Goal: Task Accomplishment & Management: Manage account settings

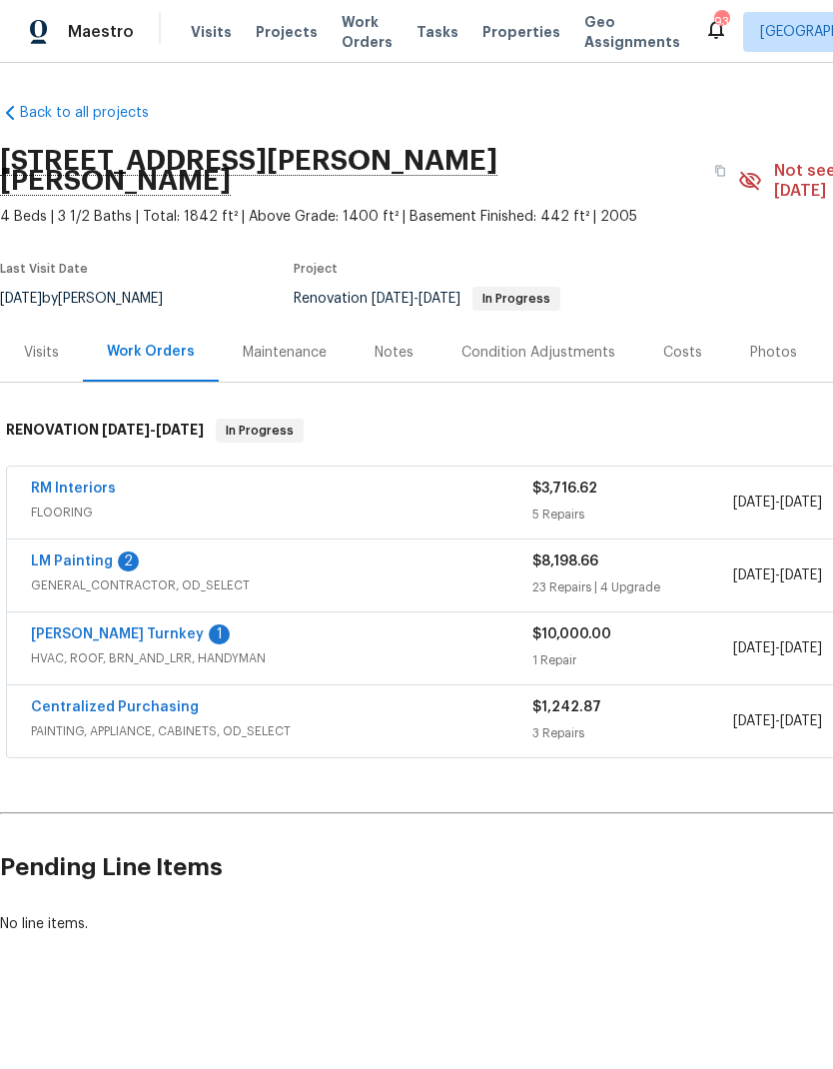
click at [99, 627] on link "[PERSON_NAME] Turnkey" at bounding box center [117, 634] width 173 height 14
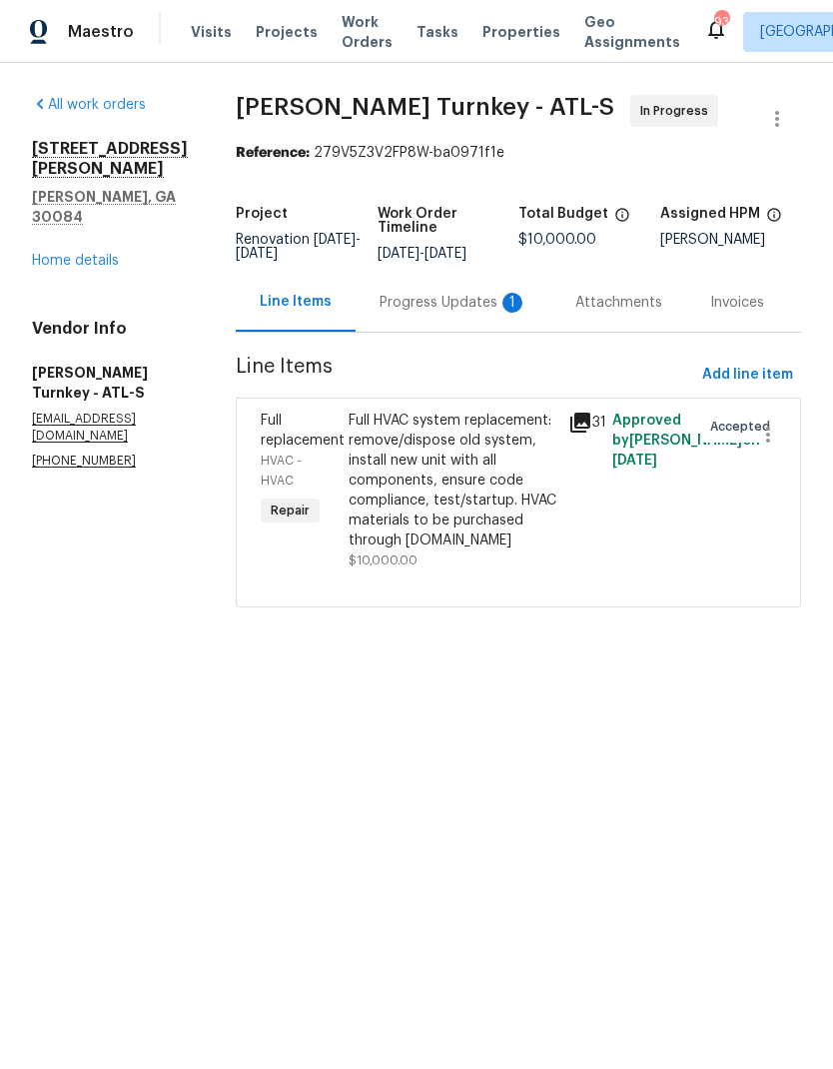
click at [404, 308] on div "Progress Updates 1" at bounding box center [454, 303] width 148 height 20
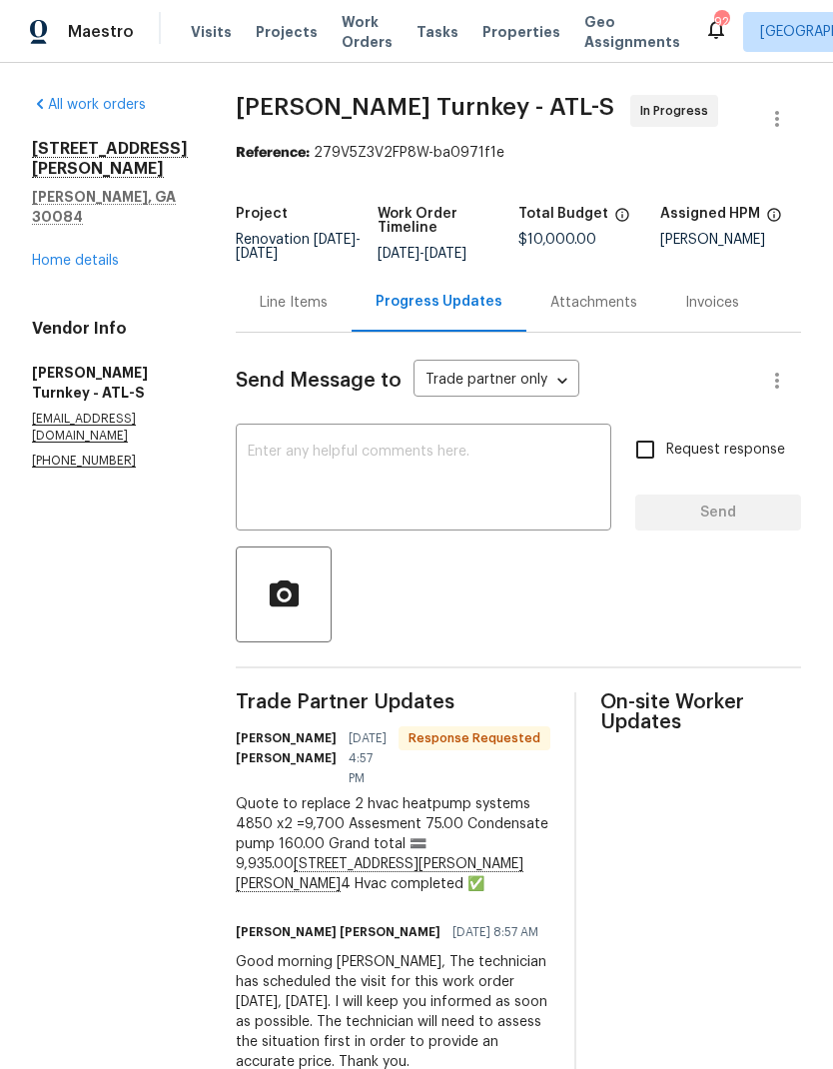
click at [278, 301] on div "Line Items" at bounding box center [294, 303] width 68 height 20
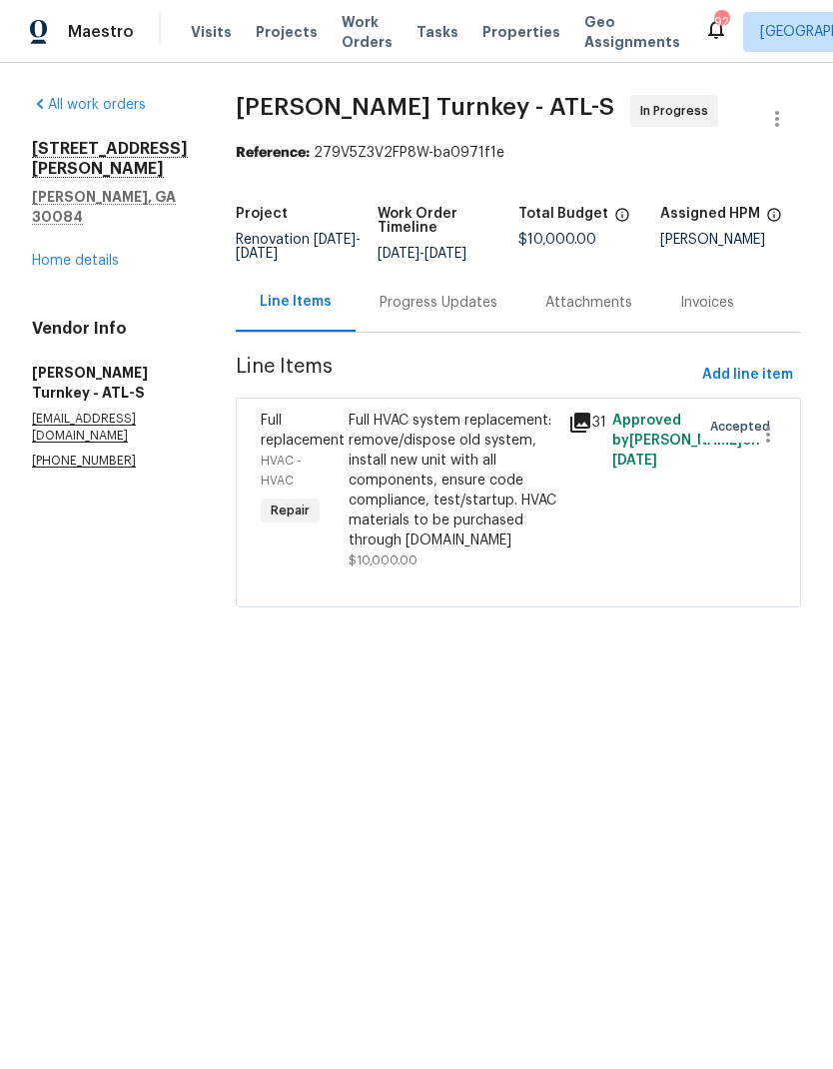
click at [449, 499] on div "Full HVAC system replacement: remove/dispose old system, install new unit with …" at bounding box center [453, 481] width 208 height 140
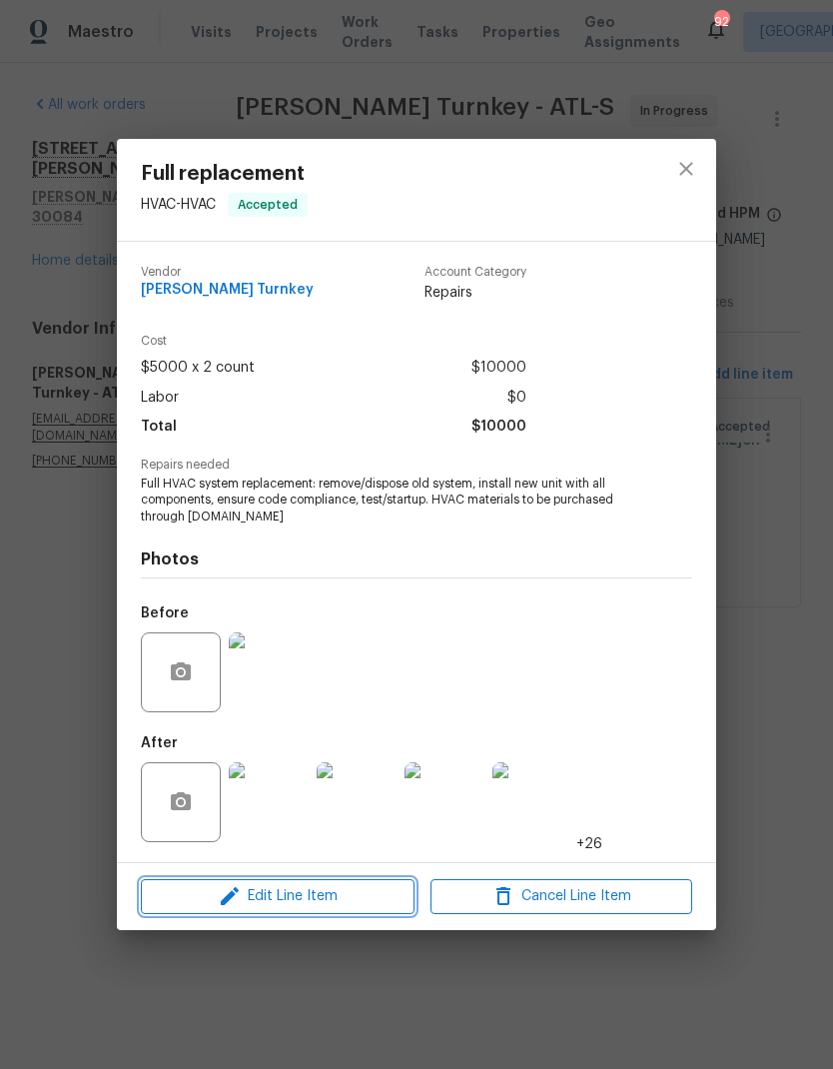
click at [322, 893] on span "Edit Line Item" at bounding box center [278, 896] width 262 height 25
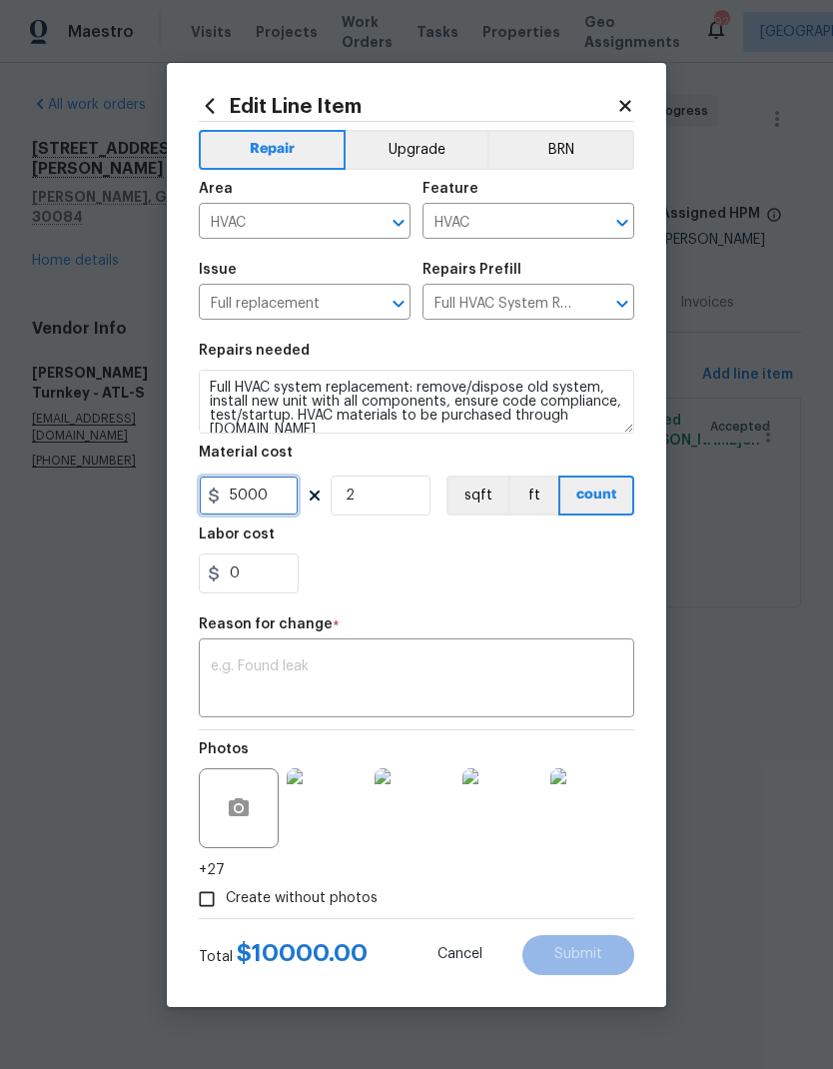
click at [285, 499] on input "5000" at bounding box center [249, 496] width 100 height 40
click at [266, 573] on input "0" at bounding box center [249, 573] width 100 height 40
type input "936"
click at [283, 502] on input "5000" at bounding box center [249, 496] width 100 height 40
type input "4500"
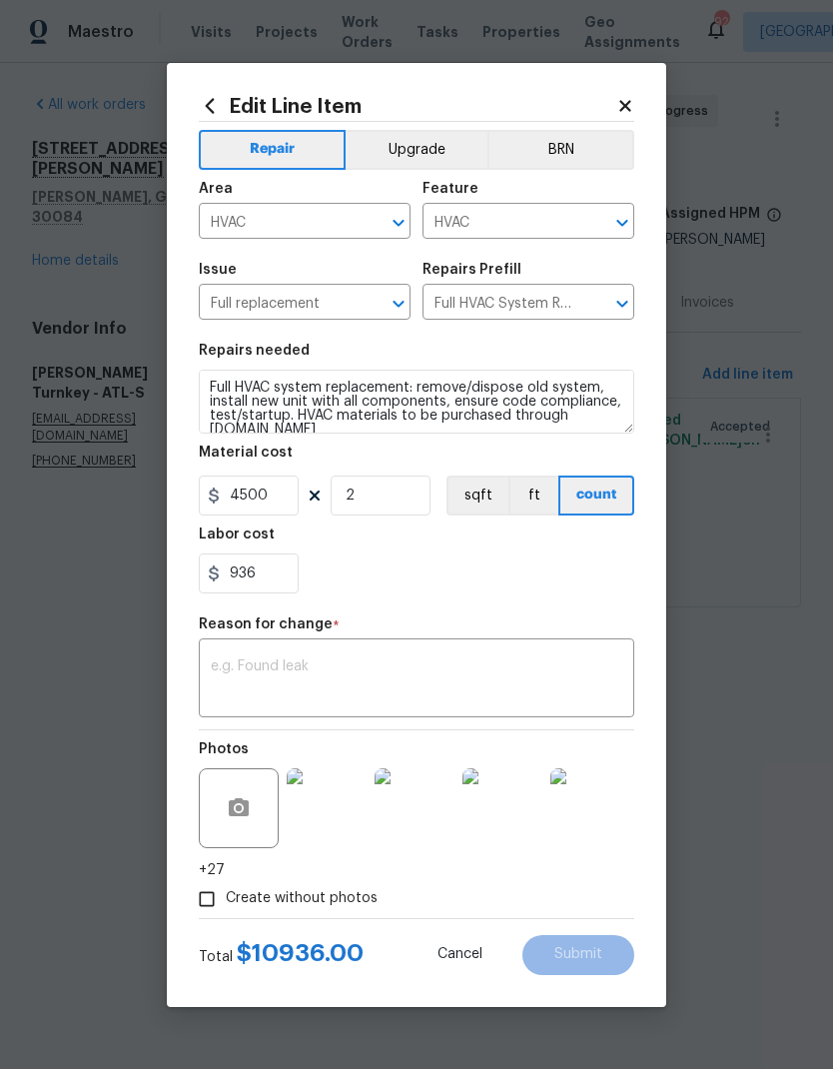
click at [373, 673] on textarea at bounding box center [417, 680] width 412 height 42
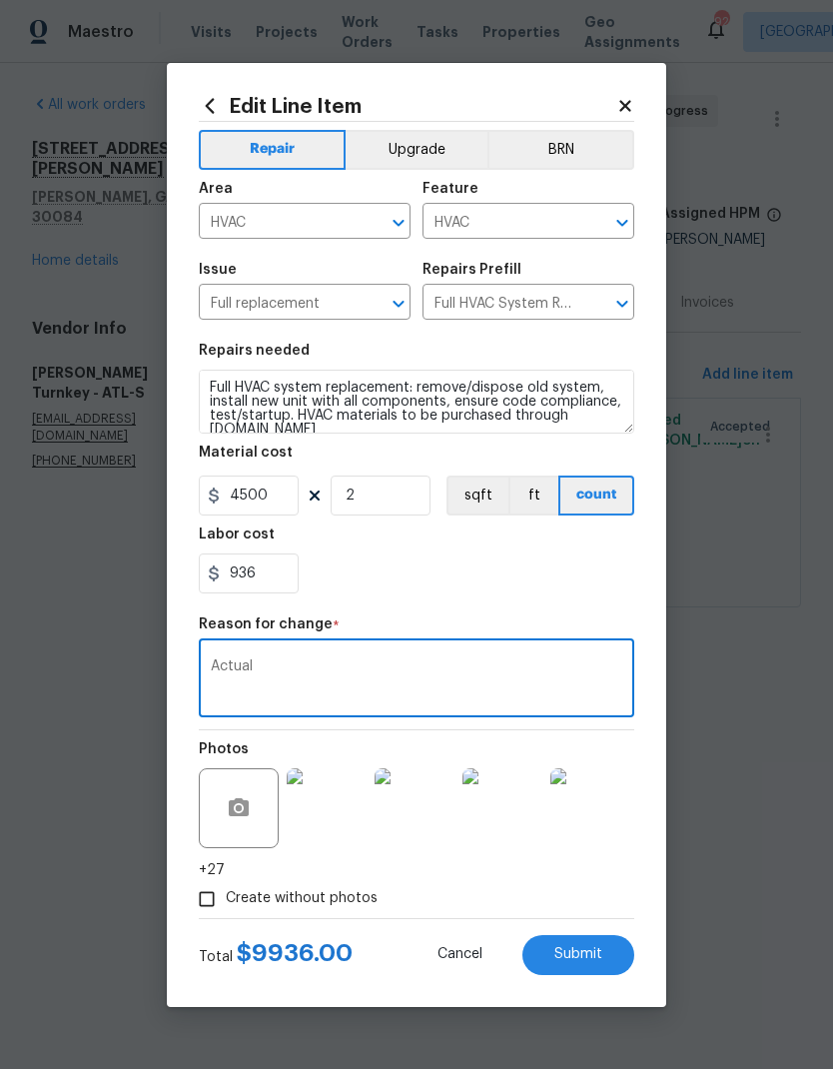
type textarea "Actual"
click at [282, 579] on input "936" at bounding box center [249, 573] width 100 height 40
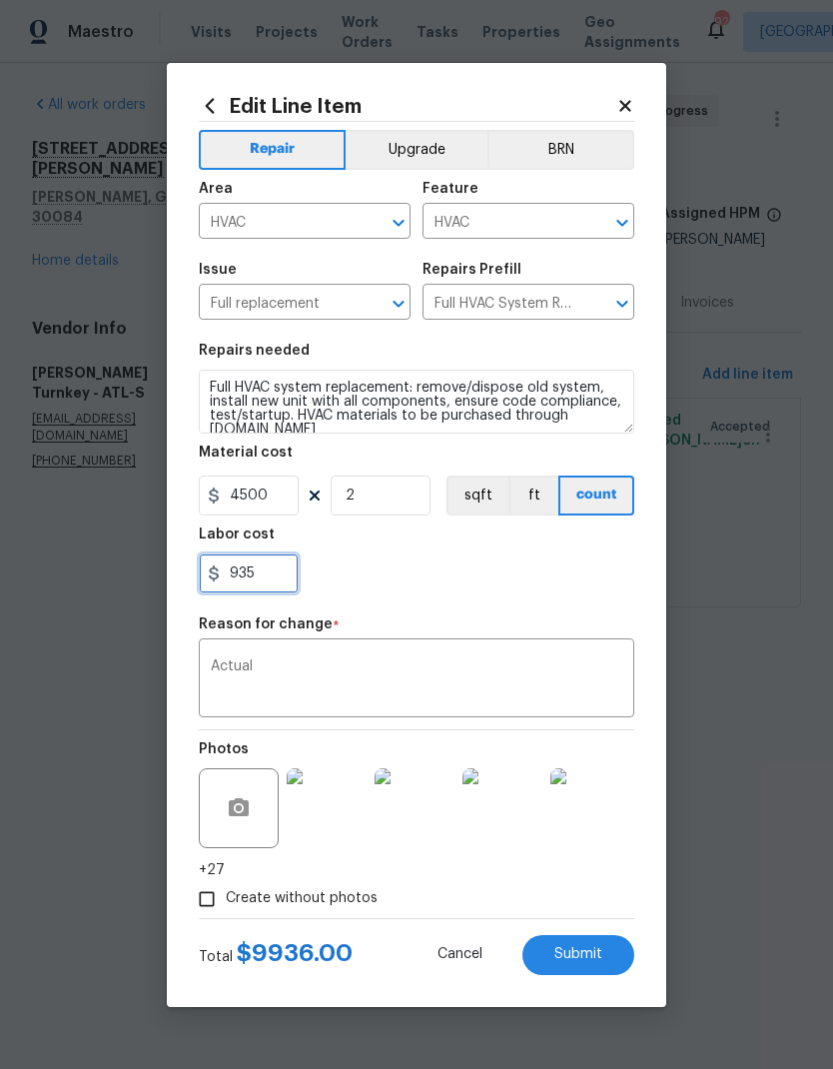
type input "935"
click at [364, 674] on textarea "Actual" at bounding box center [417, 680] width 412 height 42
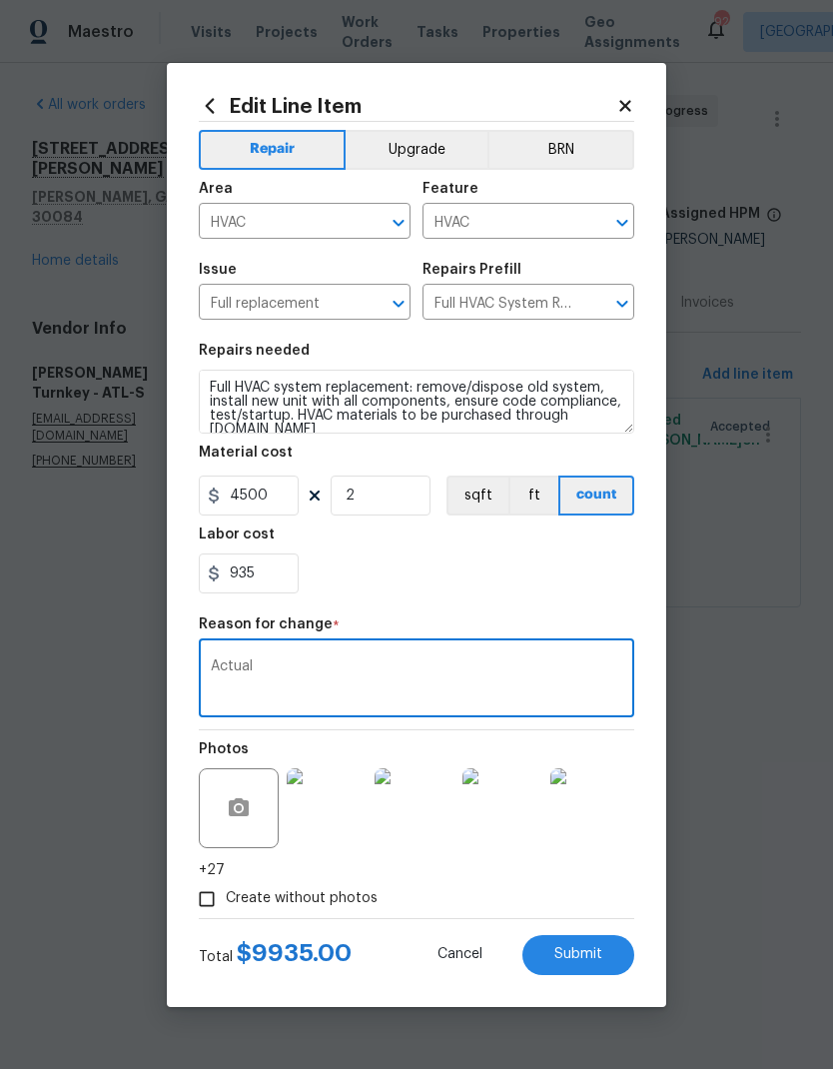
click at [578, 951] on span "Submit" at bounding box center [578, 954] width 48 height 15
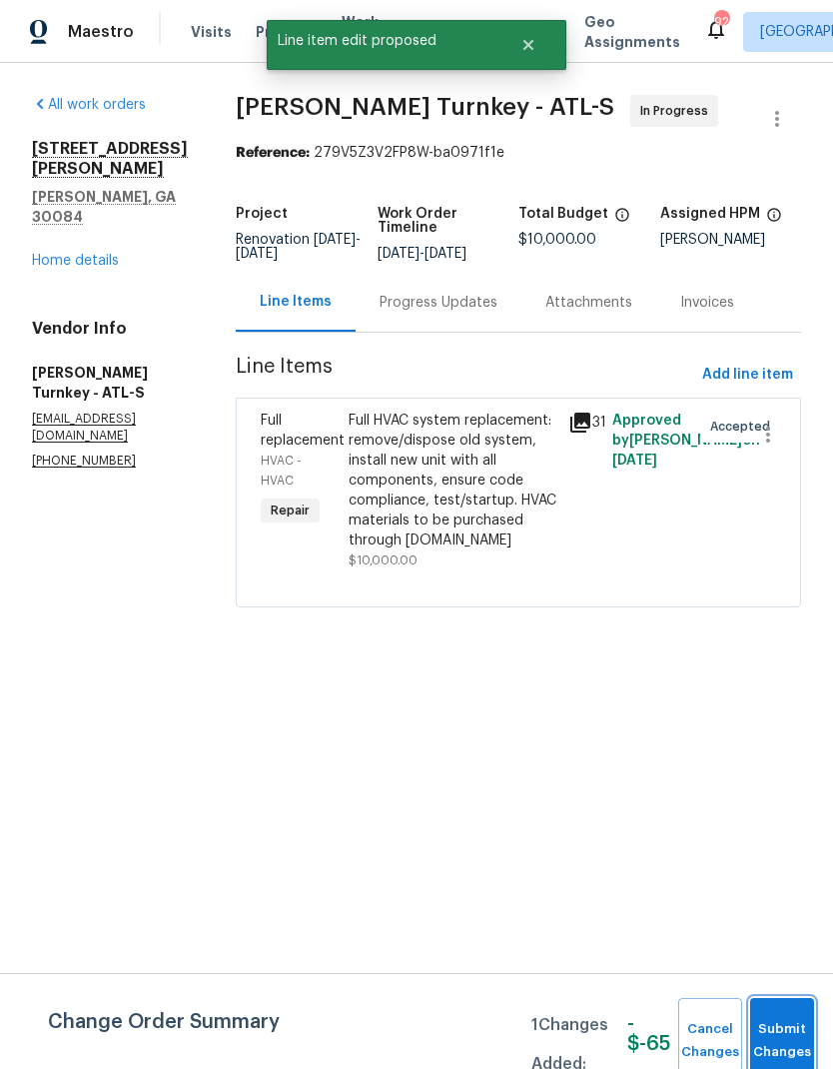
click at [791, 1026] on span "Submit Changes" at bounding box center [782, 1041] width 44 height 46
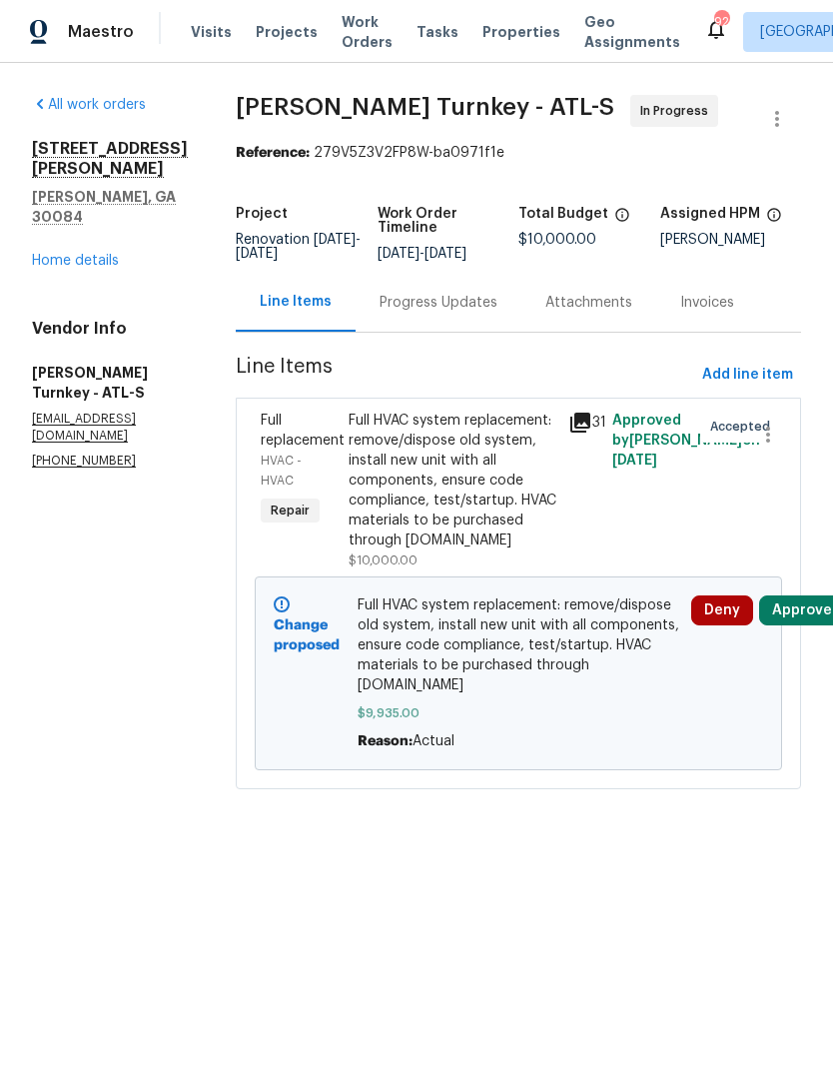
click at [796, 597] on button "Approve" at bounding box center [802, 610] width 86 height 30
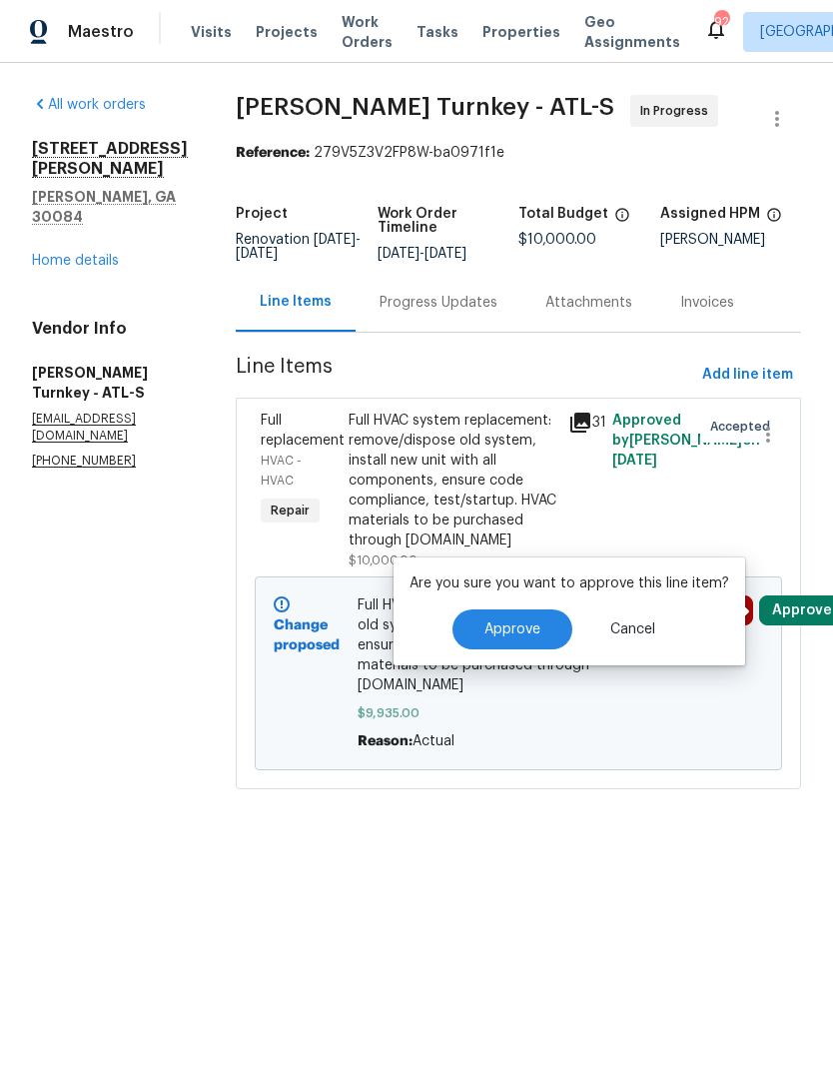
click at [514, 622] on span "Approve" at bounding box center [513, 629] width 56 height 15
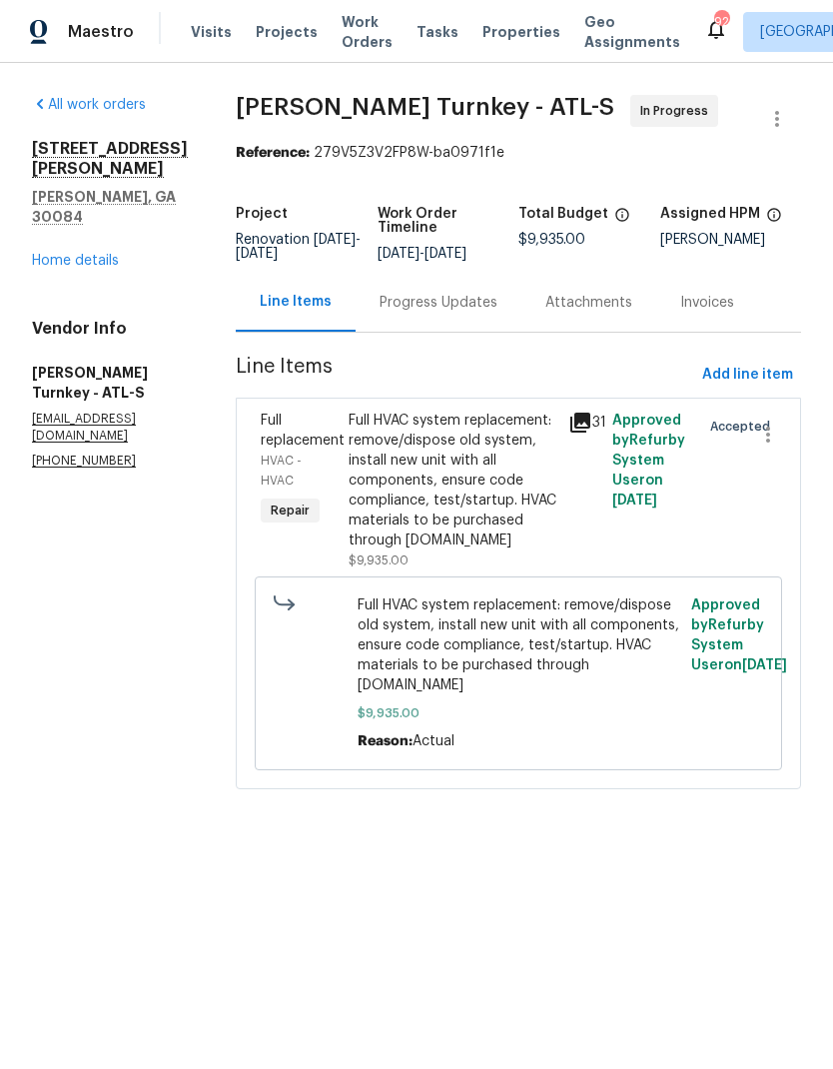
click at [75, 226] on div "2451 Ivey Crest Cir Tucker, GA 30084 Home details" at bounding box center [110, 205] width 156 height 132
click at [79, 254] on link "Home details" at bounding box center [75, 261] width 87 height 14
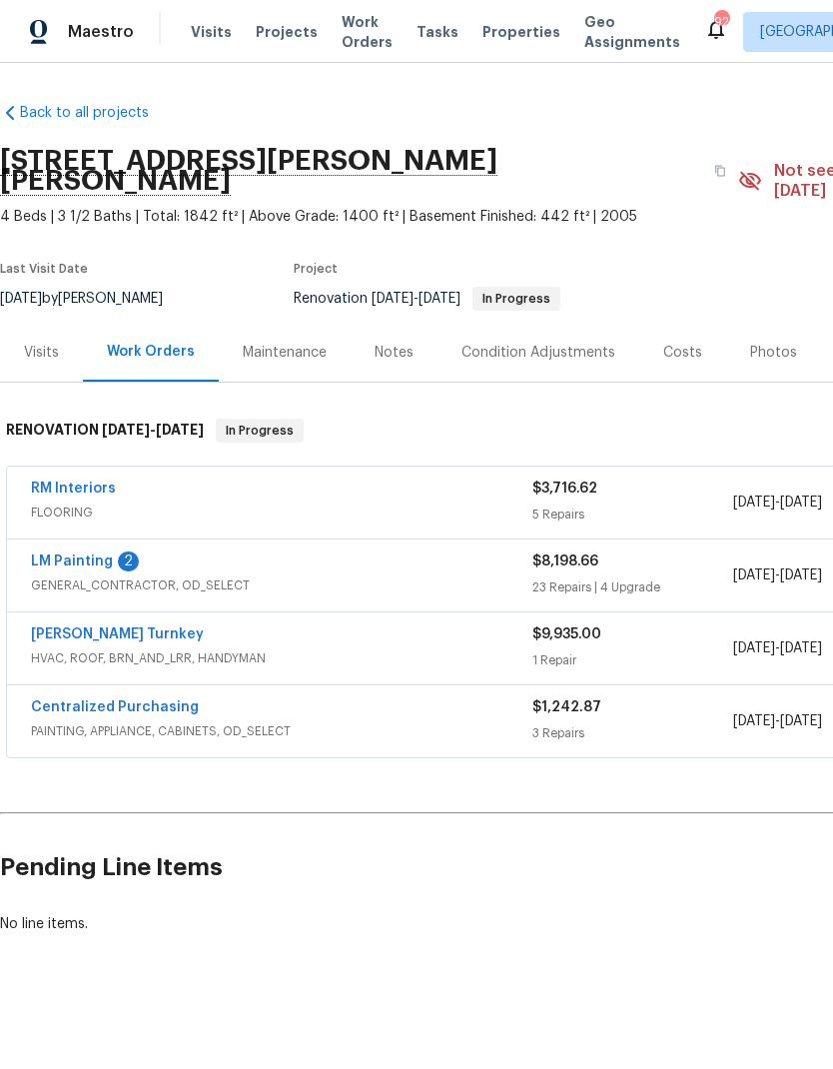
click at [78, 554] on link "LM Painting" at bounding box center [72, 561] width 82 height 14
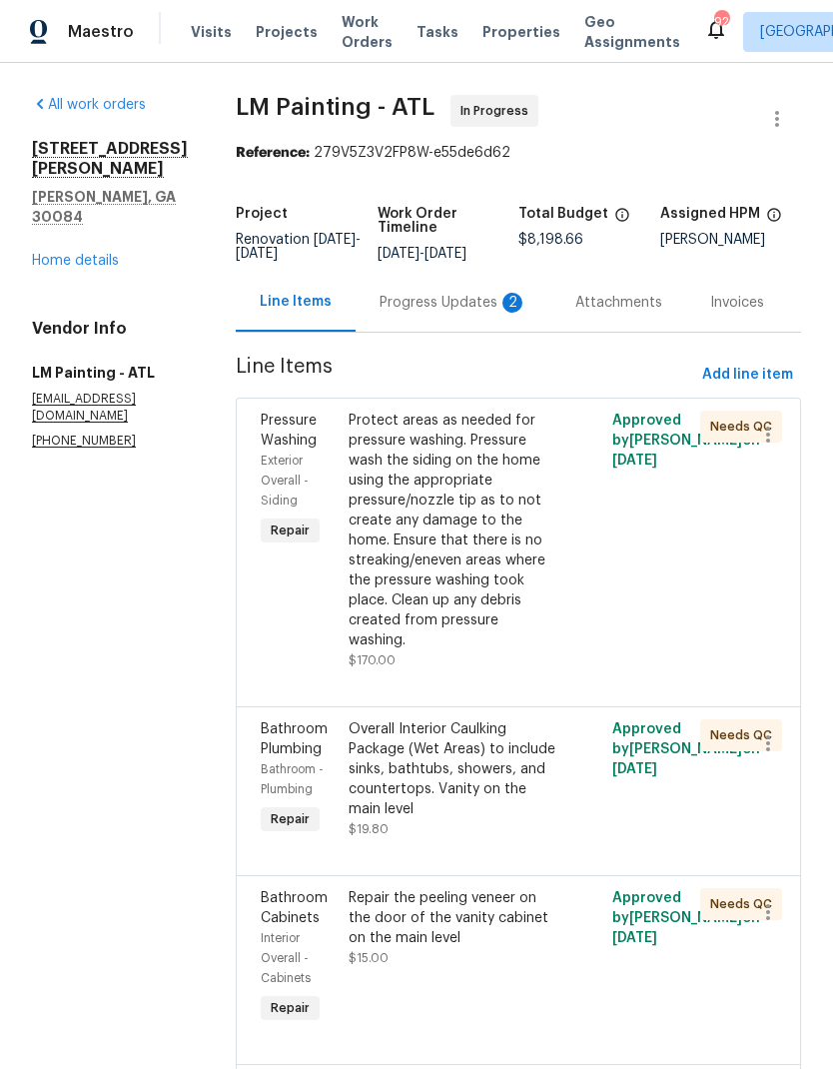
click at [454, 313] on div "Progress Updates 2" at bounding box center [454, 303] width 148 height 20
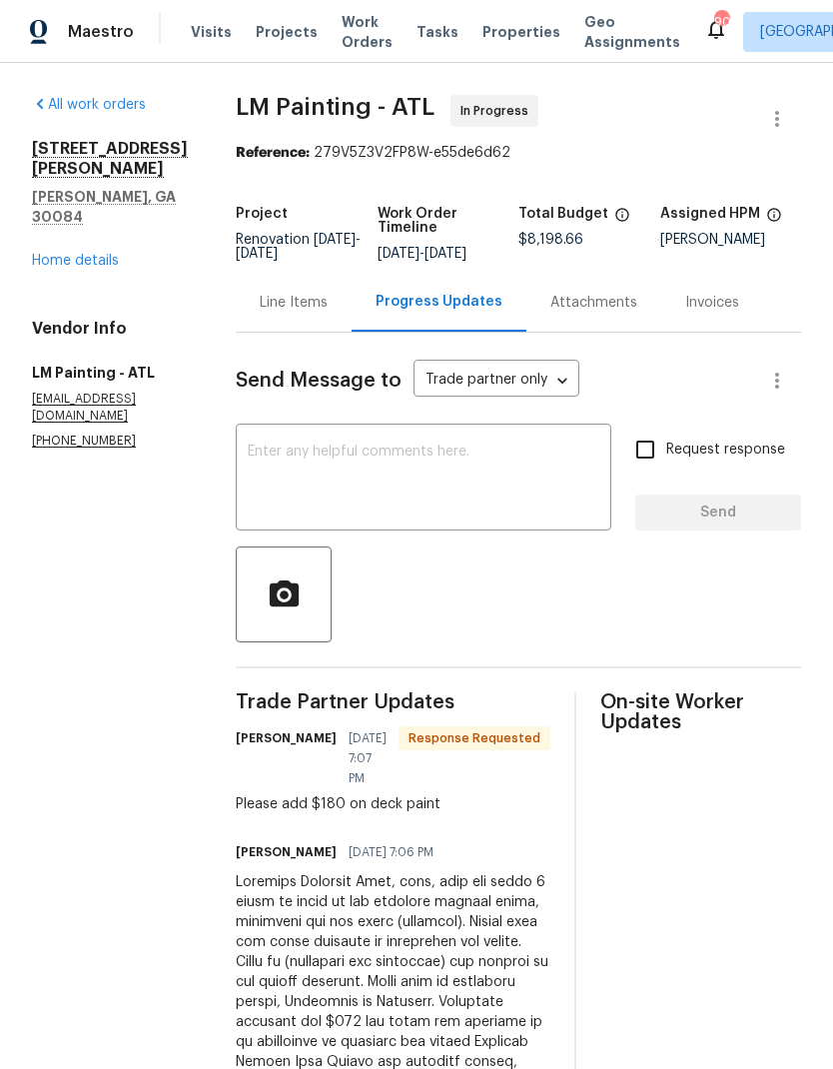
click at [328, 313] on div "Line Items" at bounding box center [294, 303] width 68 height 20
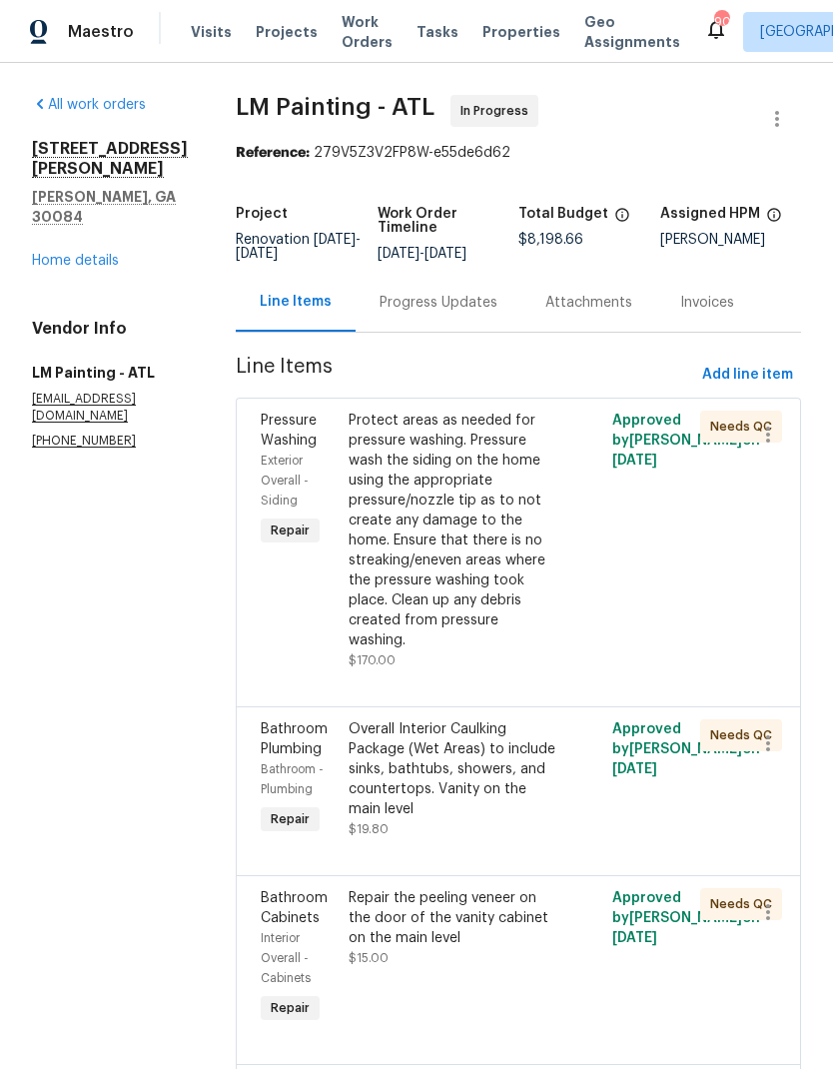
click at [459, 313] on div "Progress Updates" at bounding box center [439, 303] width 118 height 20
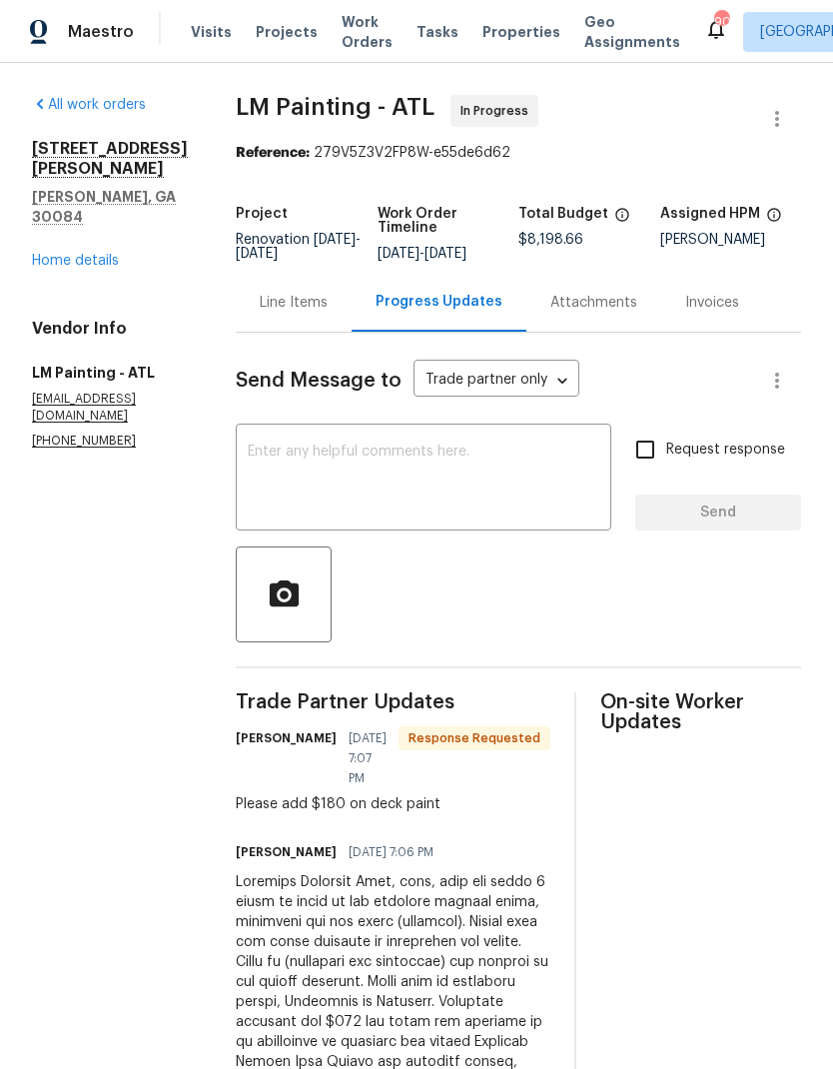
click at [328, 313] on div "Line Items" at bounding box center [294, 303] width 68 height 20
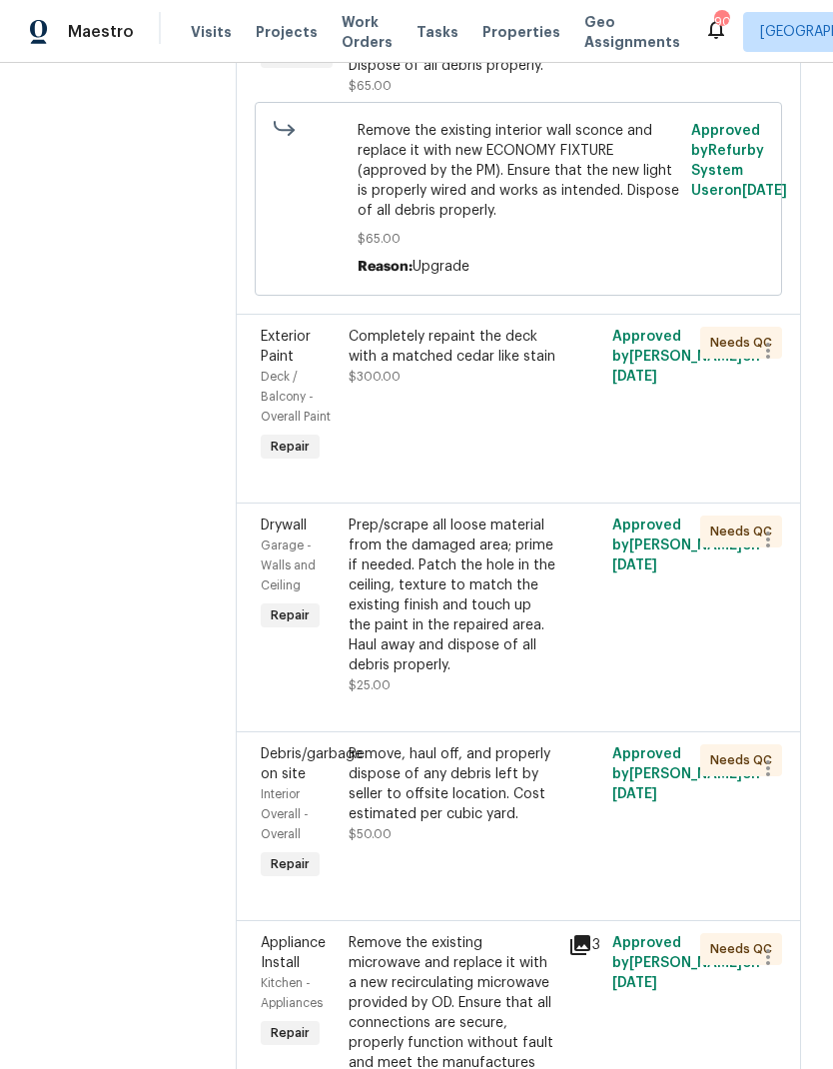
scroll to position [1436, 0]
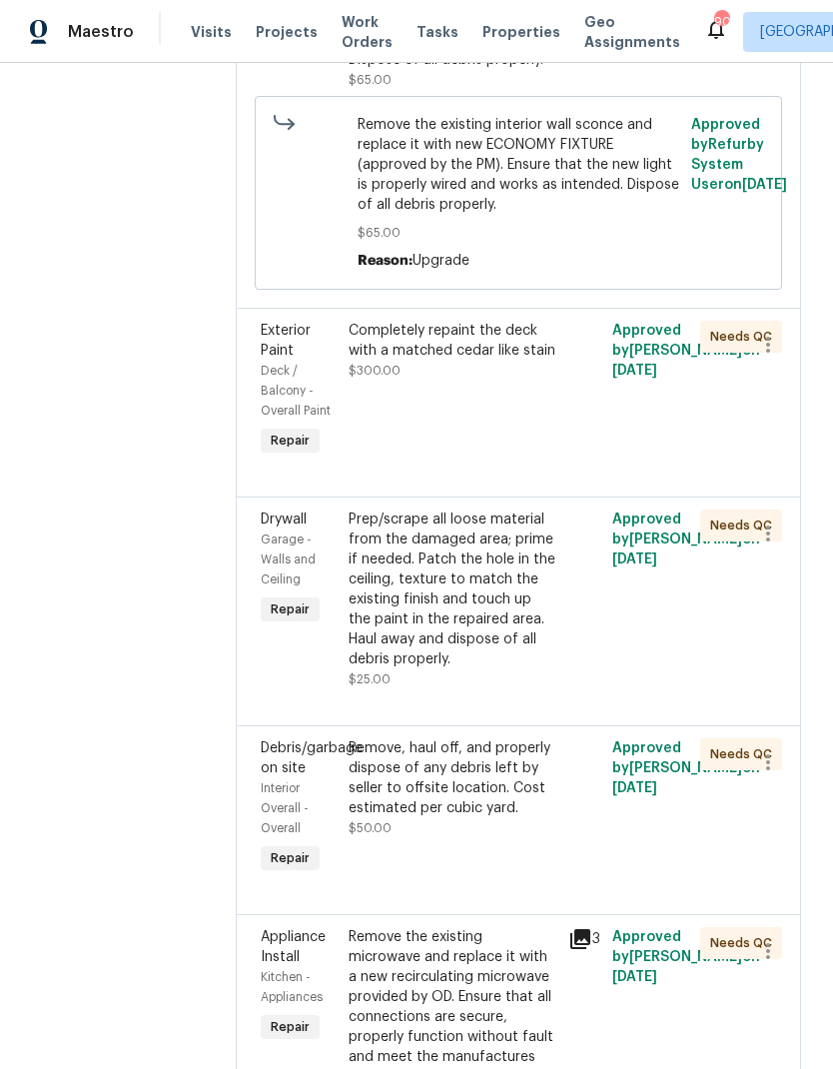
click at [517, 361] on div "Completely repaint the deck with a matched cedar like stain" at bounding box center [453, 341] width 208 height 40
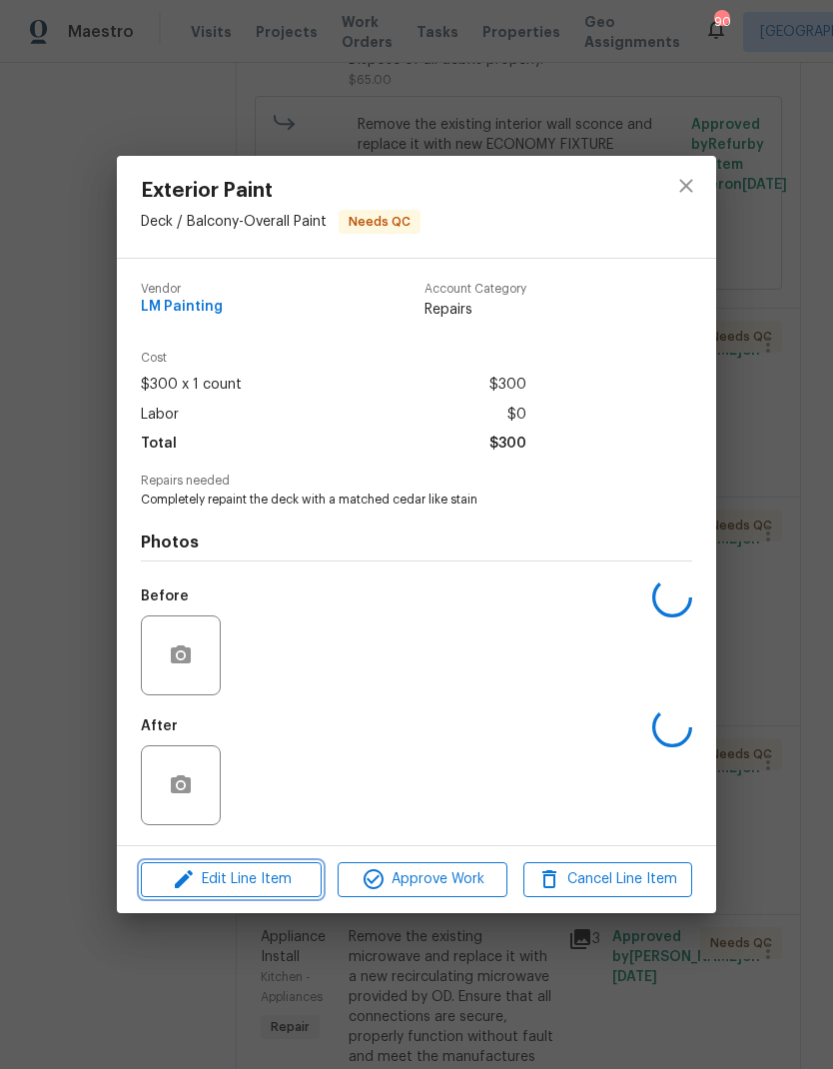
click at [263, 871] on span "Edit Line Item" at bounding box center [231, 879] width 169 height 25
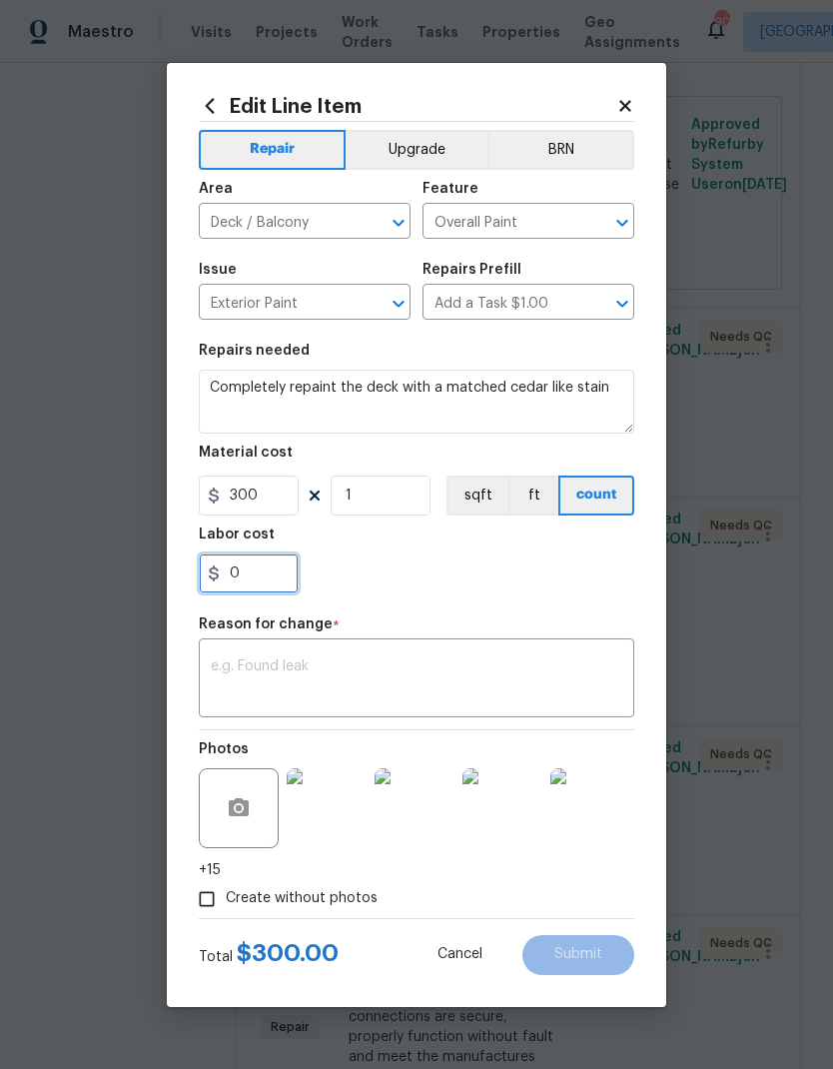
click at [269, 579] on input "0" at bounding box center [249, 573] width 100 height 40
type input "180"
click at [364, 668] on textarea at bounding box center [417, 680] width 412 height 42
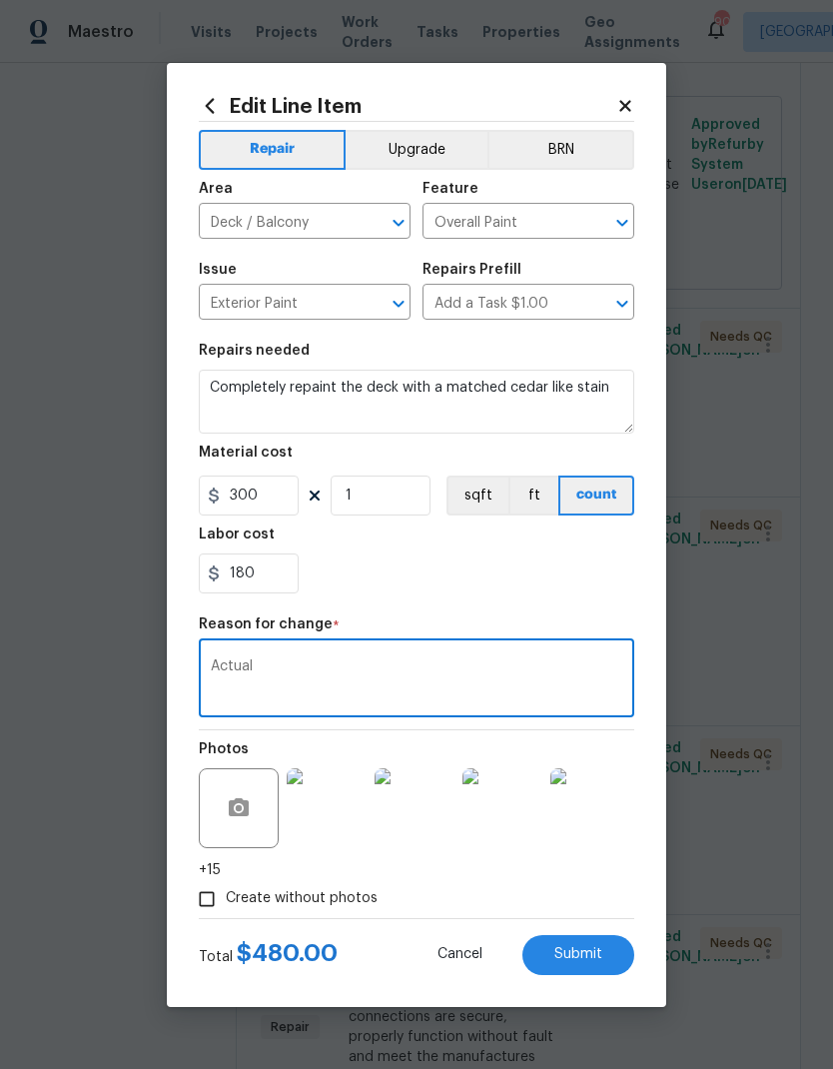
type textarea "Actual"
click at [583, 964] on button "Submit" at bounding box center [579, 955] width 112 height 40
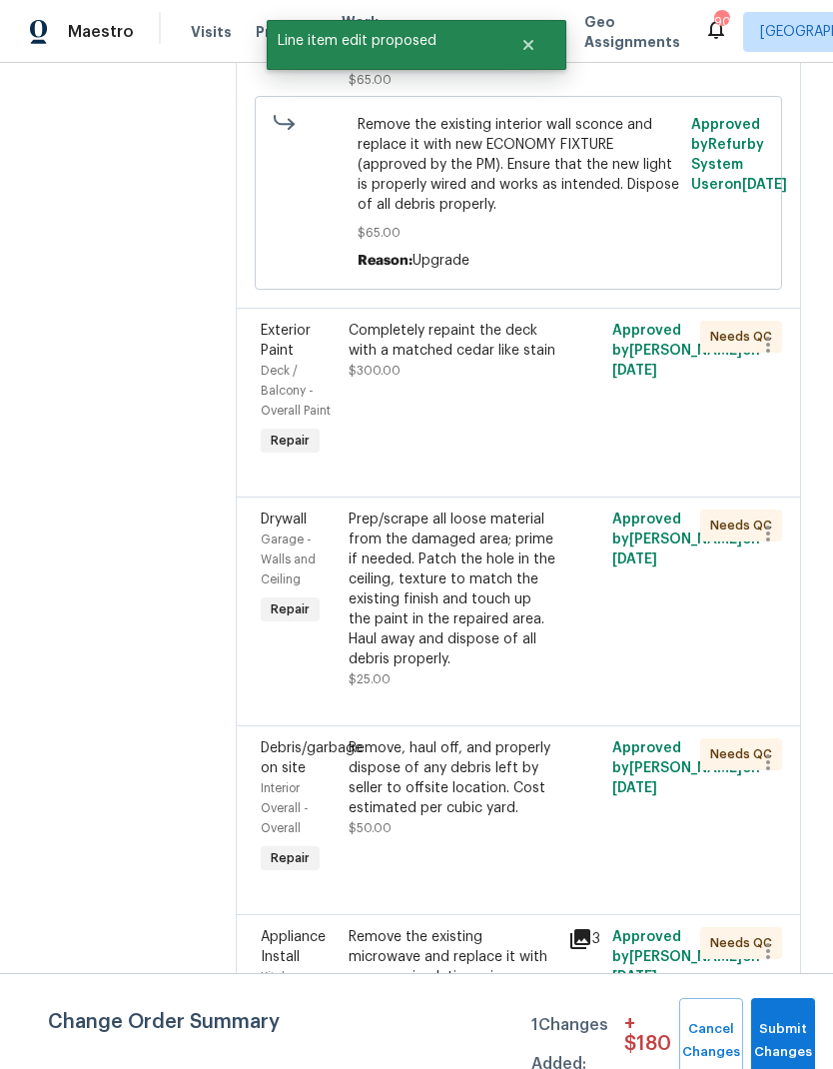
scroll to position [0, 0]
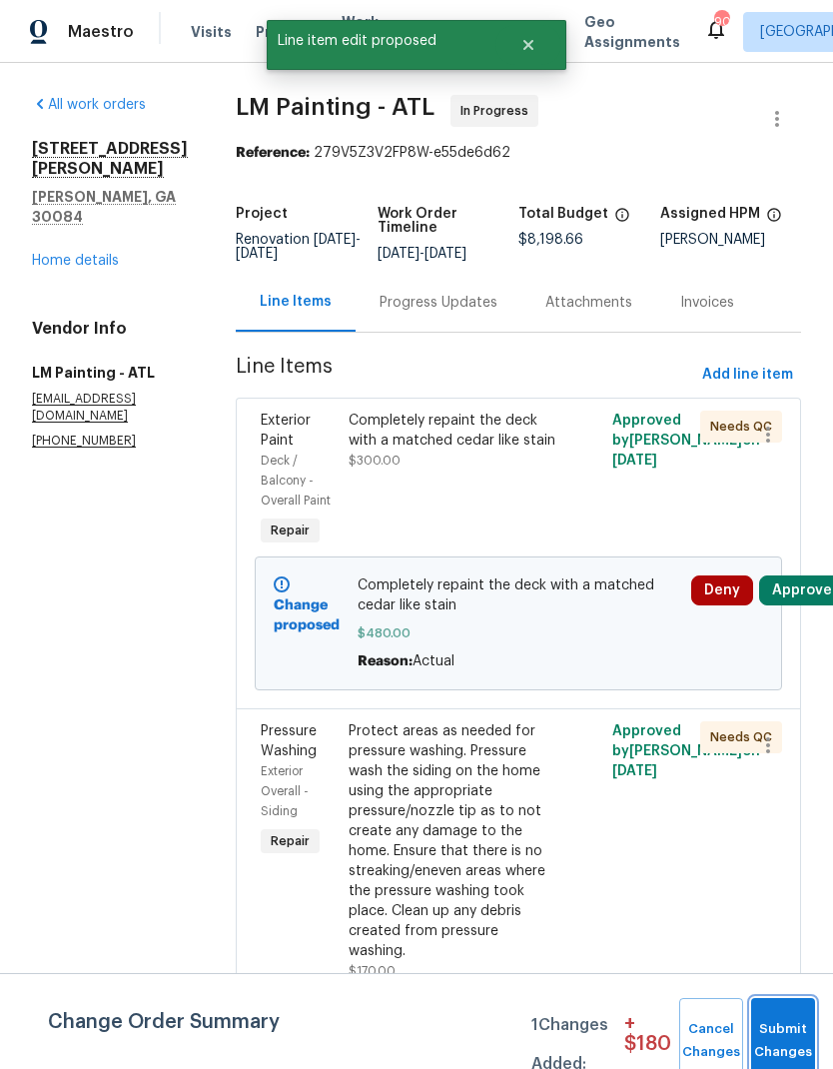
click at [777, 1029] on button "Submit Changes" at bounding box center [783, 1041] width 64 height 86
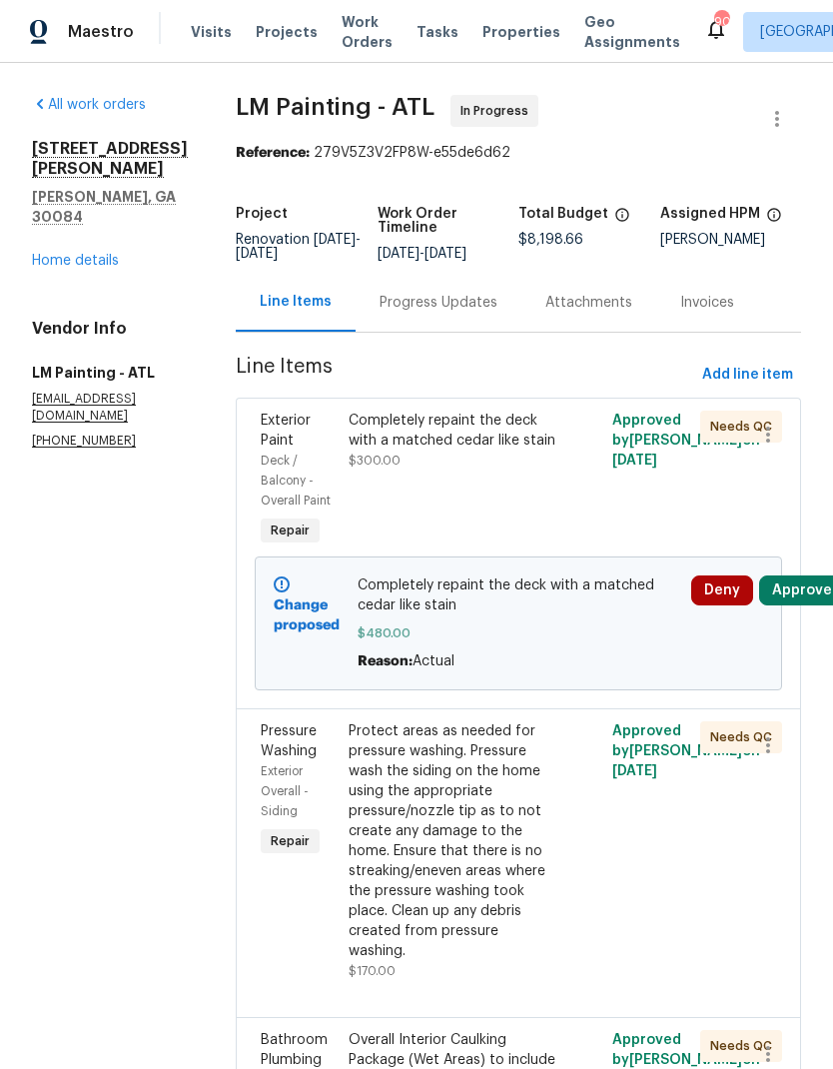
click at [808, 605] on button "Approve" at bounding box center [802, 590] width 86 height 30
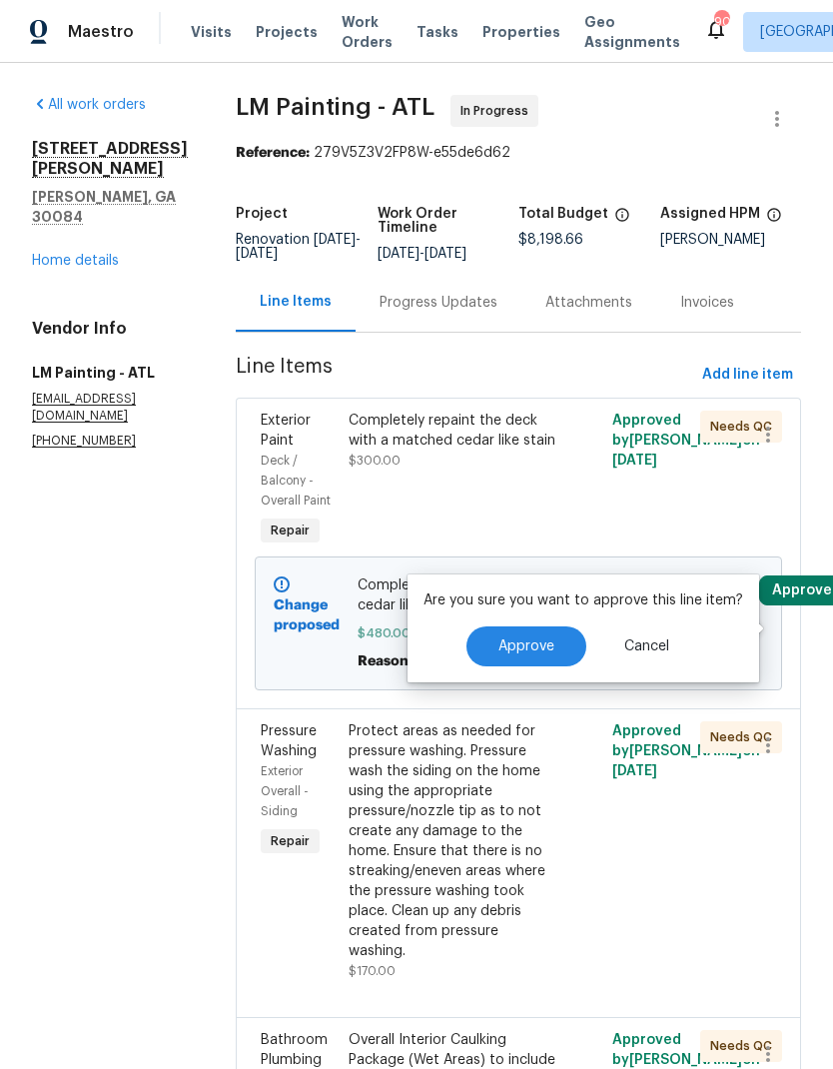
click at [546, 655] on button "Approve" at bounding box center [527, 646] width 120 height 40
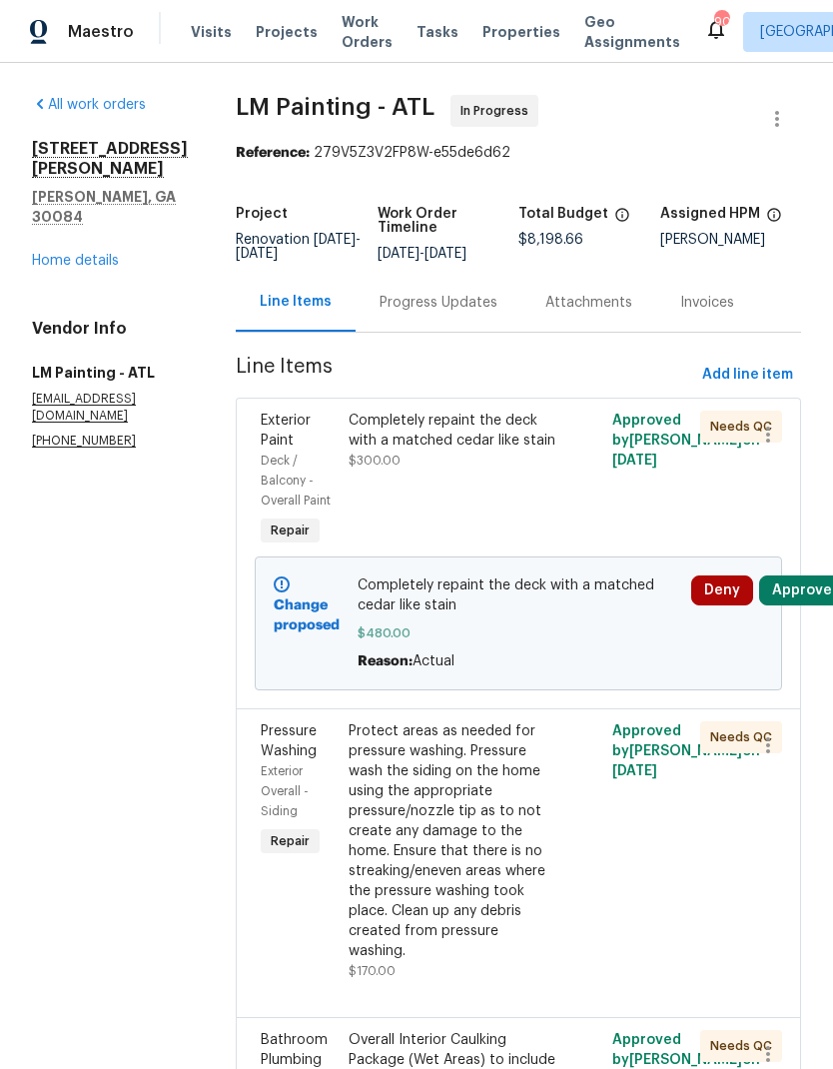
click at [806, 605] on button "Approve" at bounding box center [802, 590] width 86 height 30
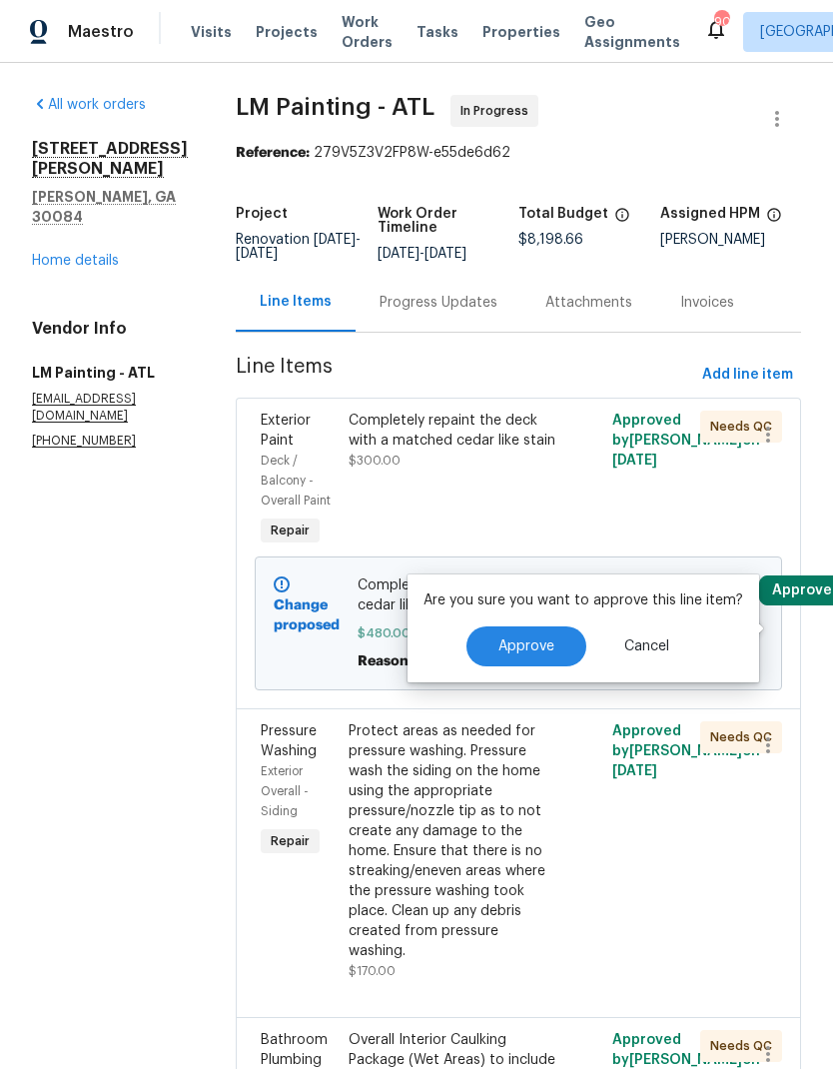
click at [551, 644] on button "Approve" at bounding box center [527, 646] width 120 height 40
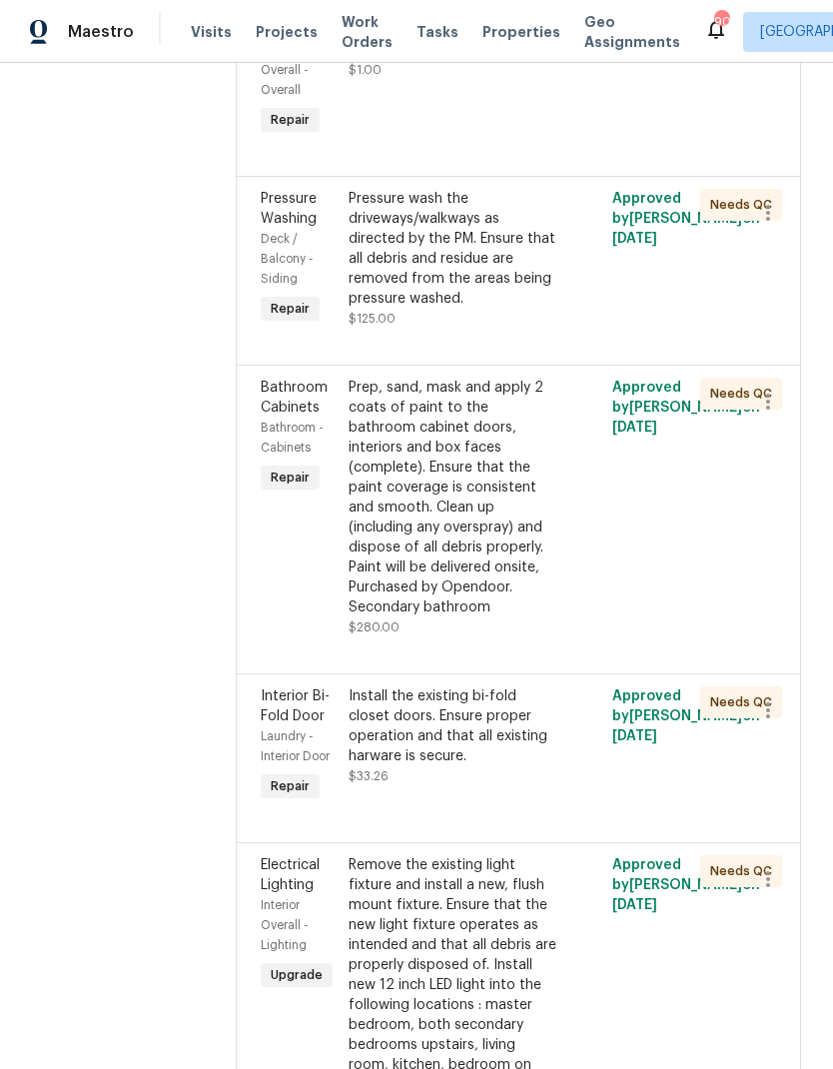
scroll to position [2754, 0]
click at [503, 60] on div "Calculate and apply 5% STPP discount to the total of the work order as a negati…" at bounding box center [453, 30] width 208 height 60
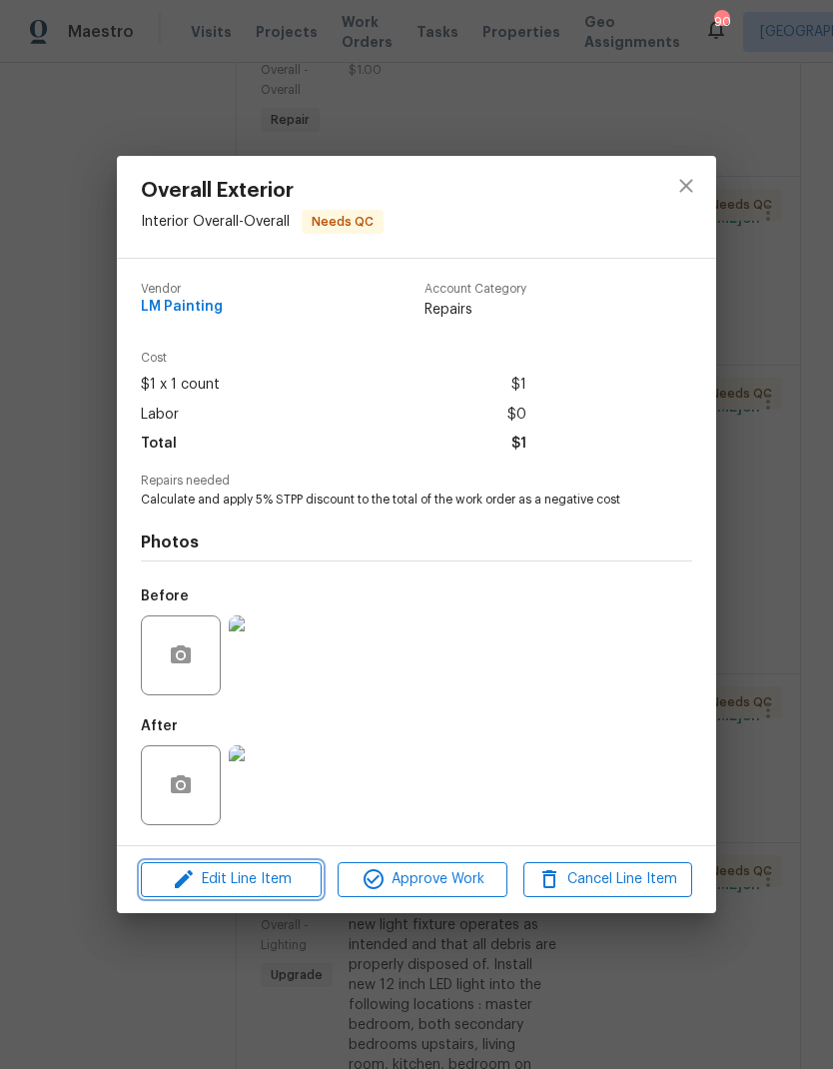
click at [253, 877] on span "Edit Line Item" at bounding box center [231, 879] width 169 height 25
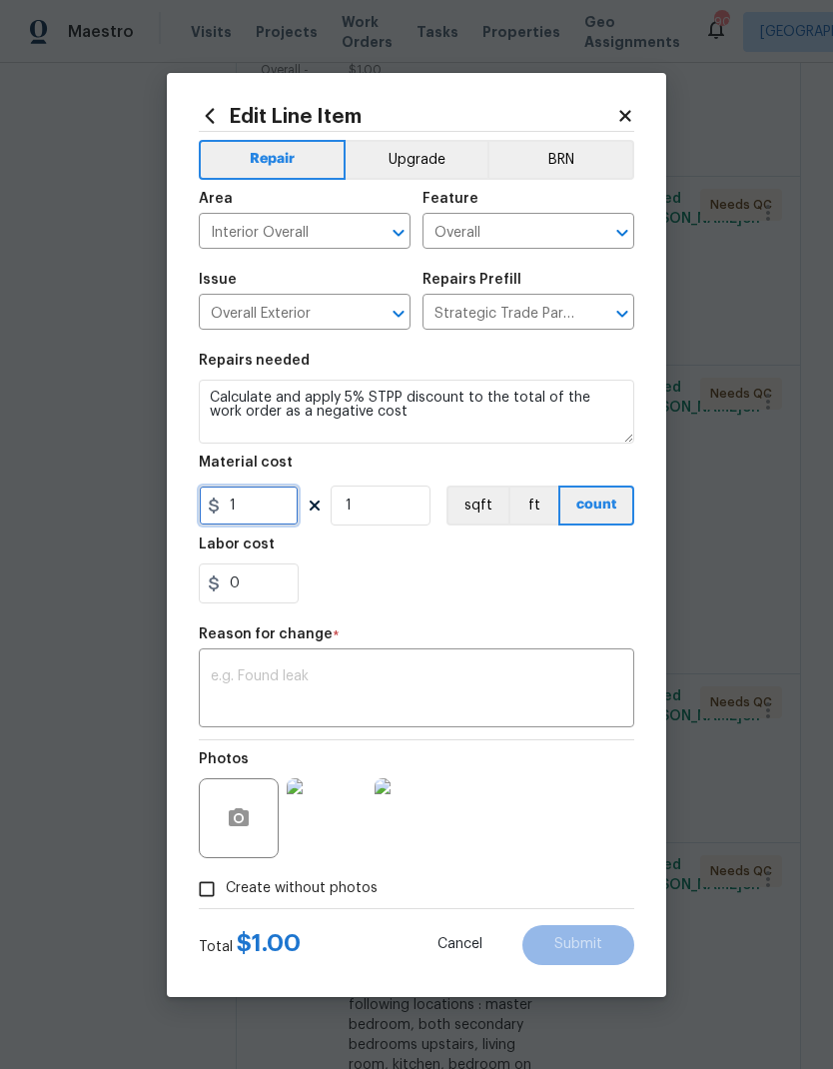
click at [268, 507] on input "1" at bounding box center [249, 506] width 100 height 40
type input "415"
click at [407, 676] on textarea at bounding box center [417, 690] width 412 height 42
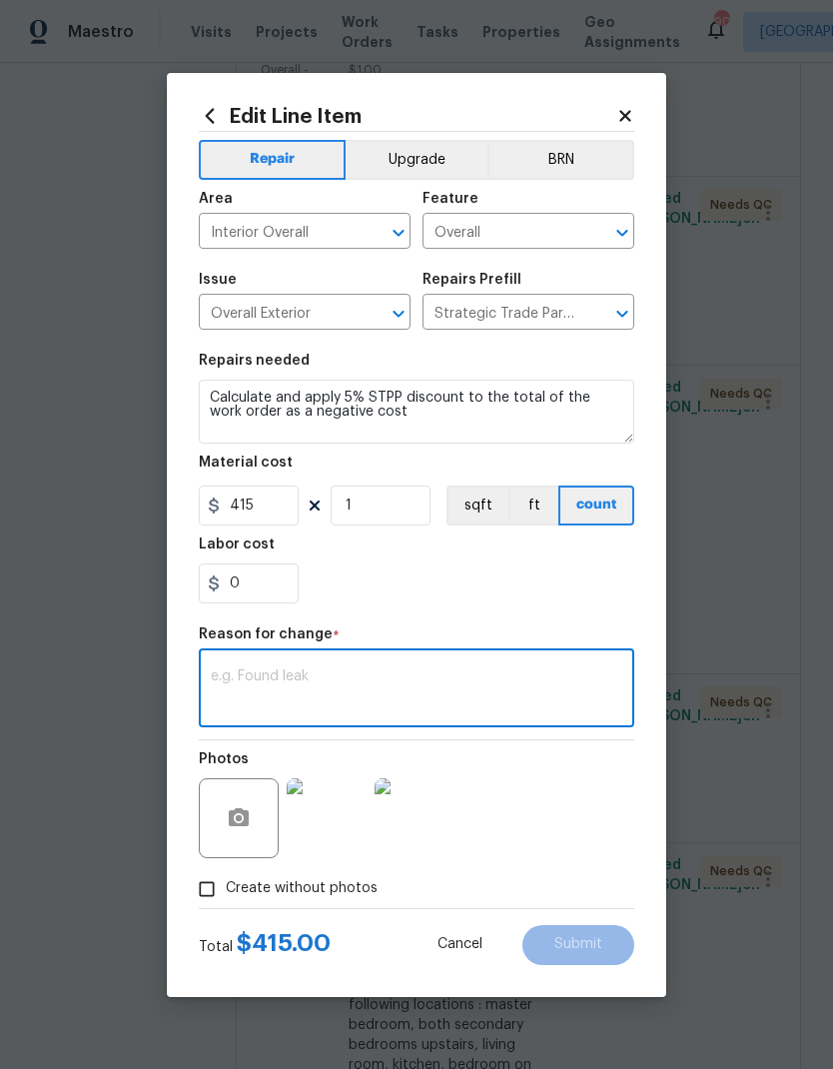
click at [457, 947] on span "Cancel" at bounding box center [460, 944] width 45 height 15
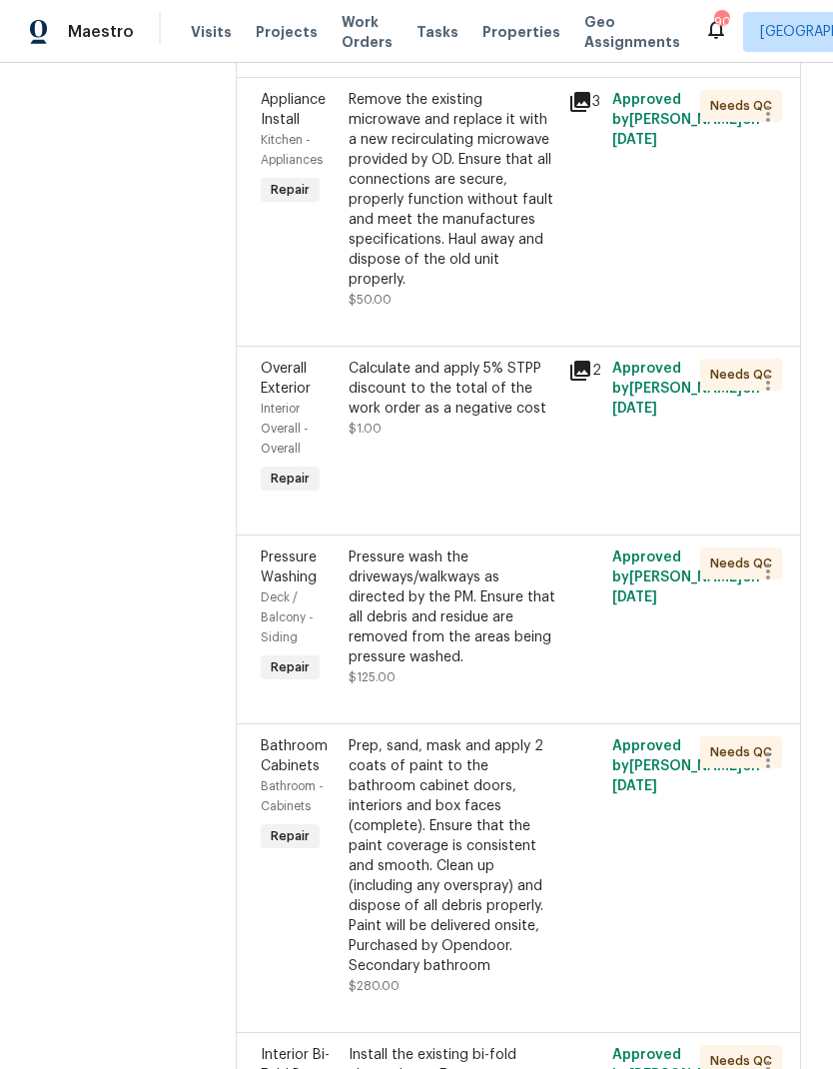
scroll to position [2401, 0]
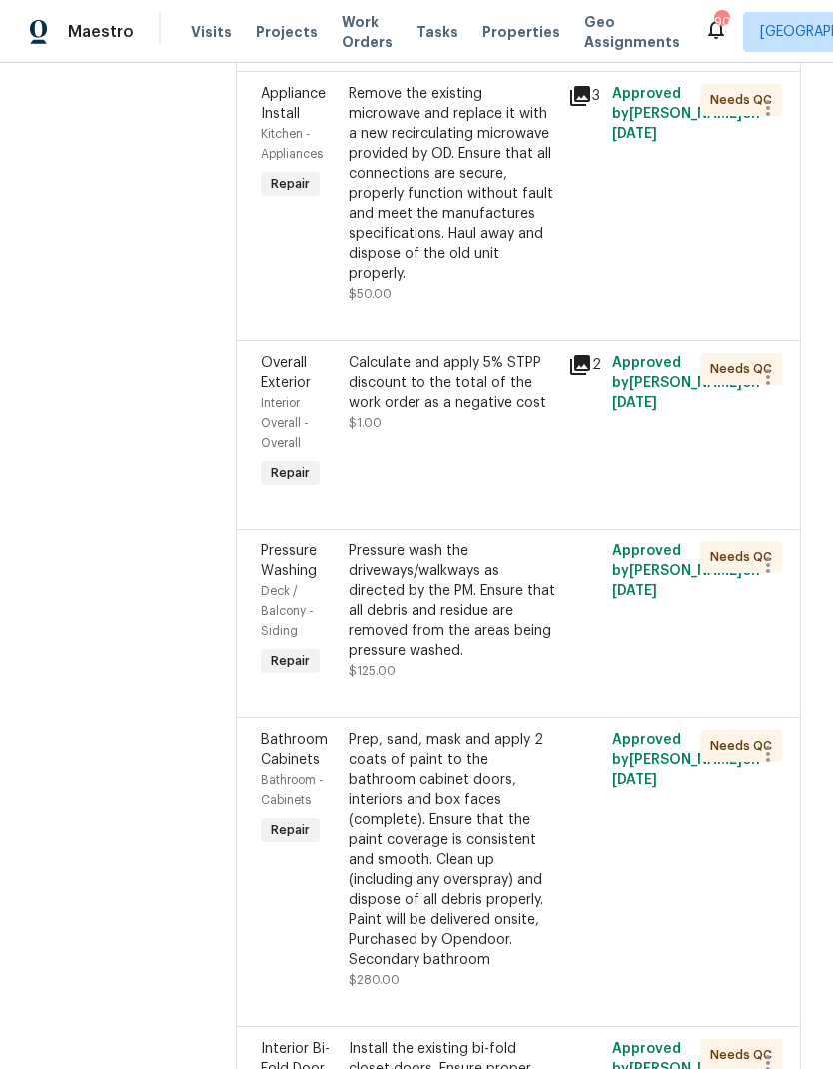
click at [507, 413] on div "Calculate and apply 5% STPP discount to the total of the work order as a negati…" at bounding box center [453, 383] width 208 height 60
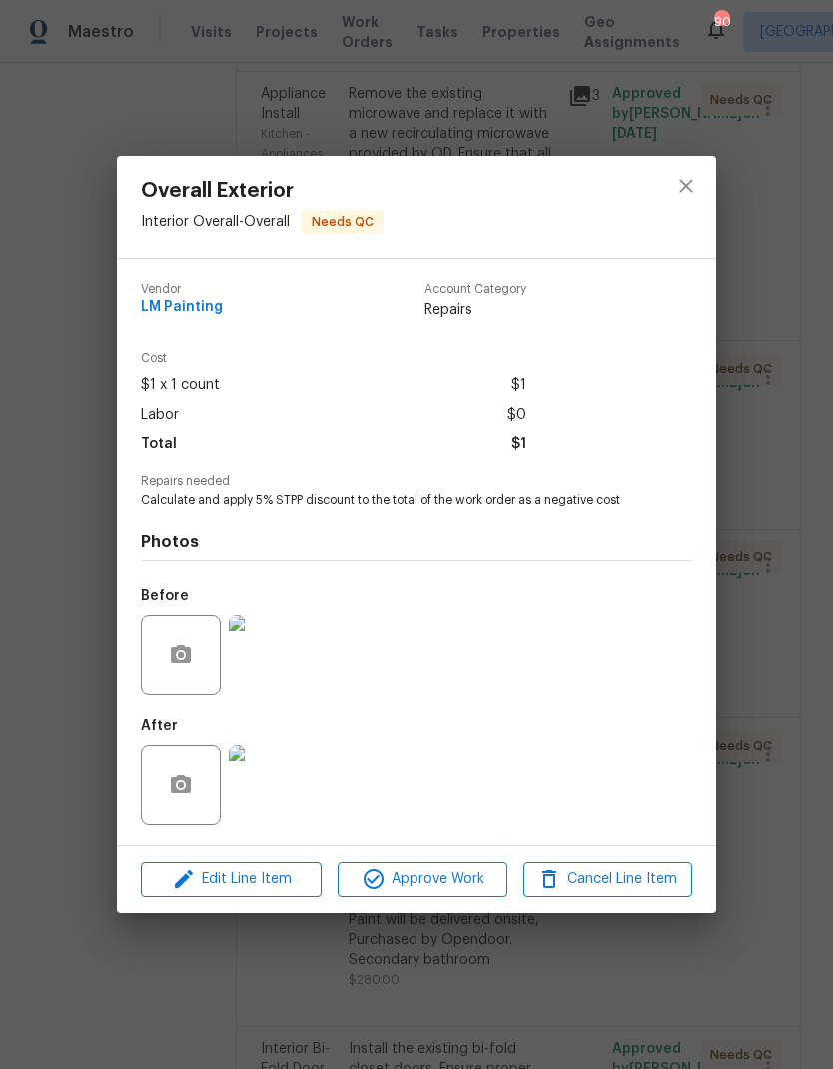
click at [252, 884] on span "Edit Line Item" at bounding box center [231, 879] width 169 height 25
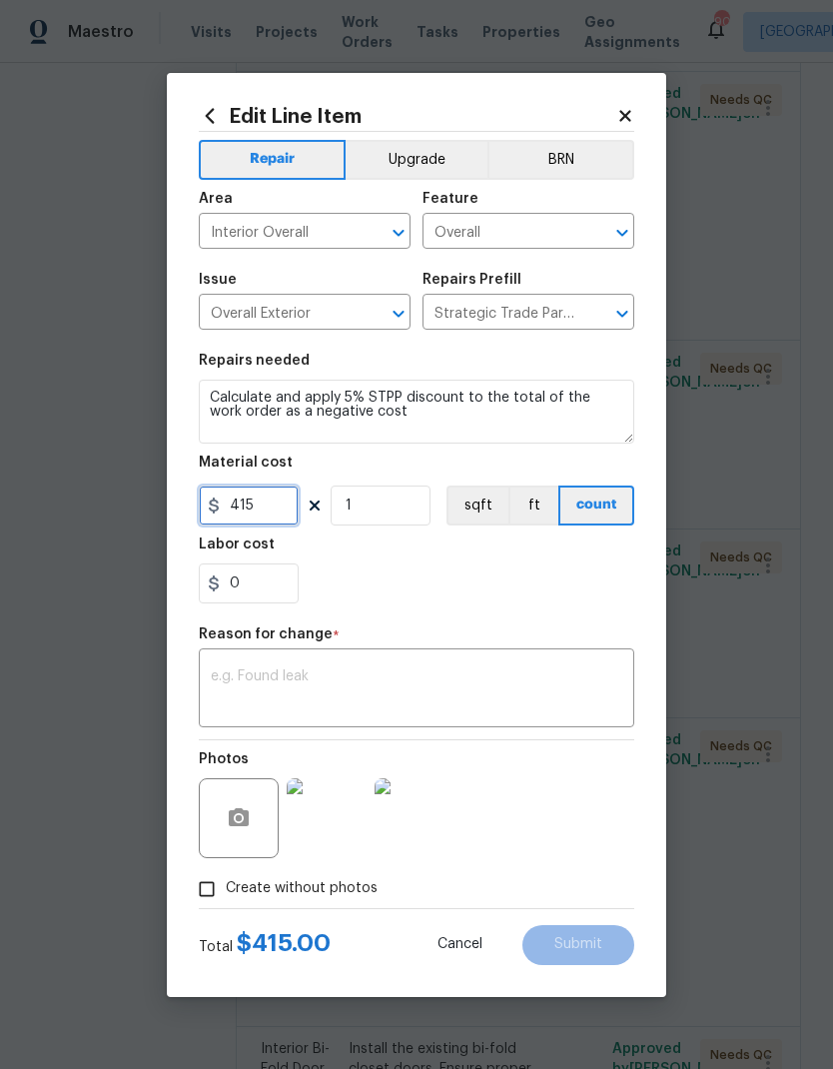
click at [270, 510] on input "415" at bounding box center [249, 506] width 100 height 40
click at [225, 503] on input "415" at bounding box center [249, 506] width 100 height 40
type input "-415"
click at [369, 689] on textarea at bounding box center [417, 690] width 412 height 42
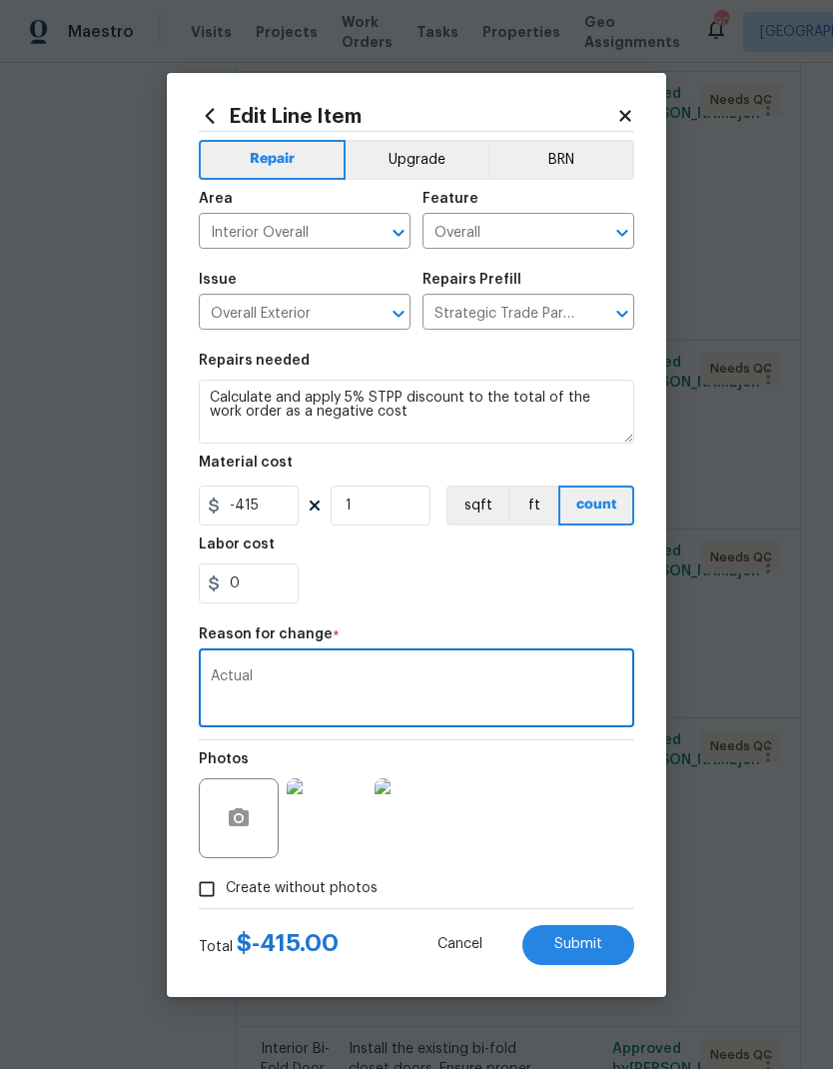
type textarea "Actual"
click at [573, 952] on span "Submit" at bounding box center [578, 944] width 48 height 15
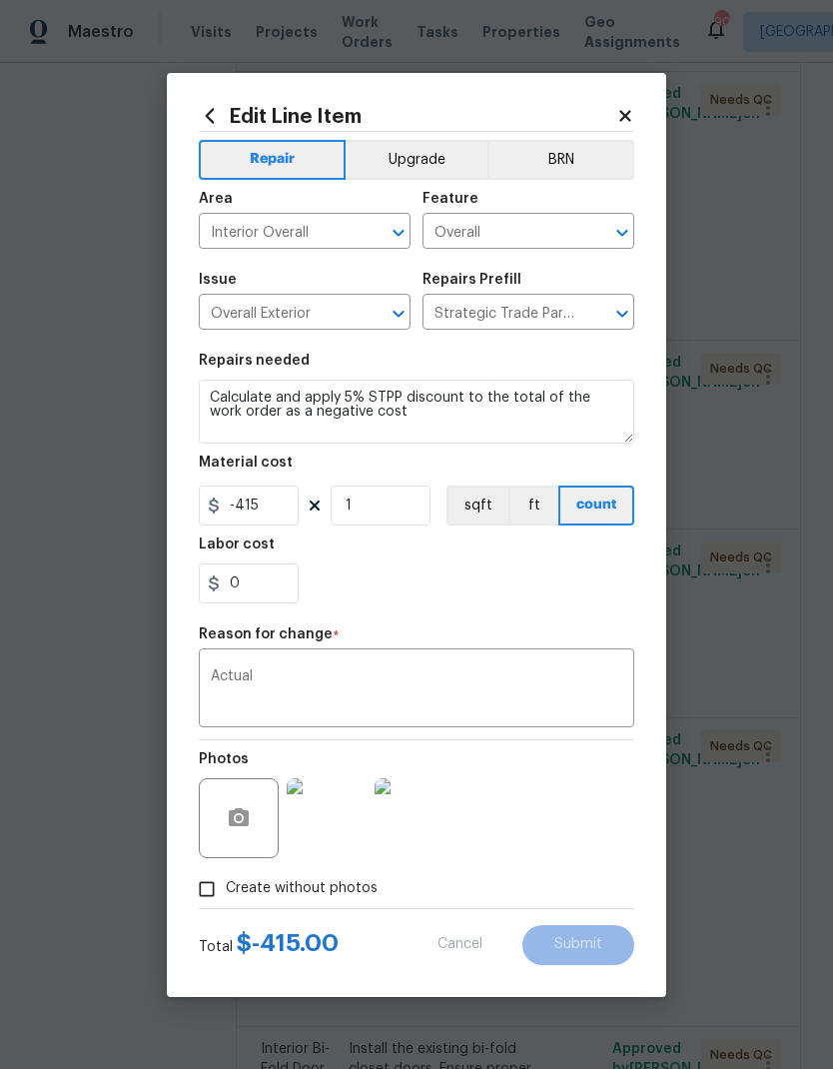
type input "1"
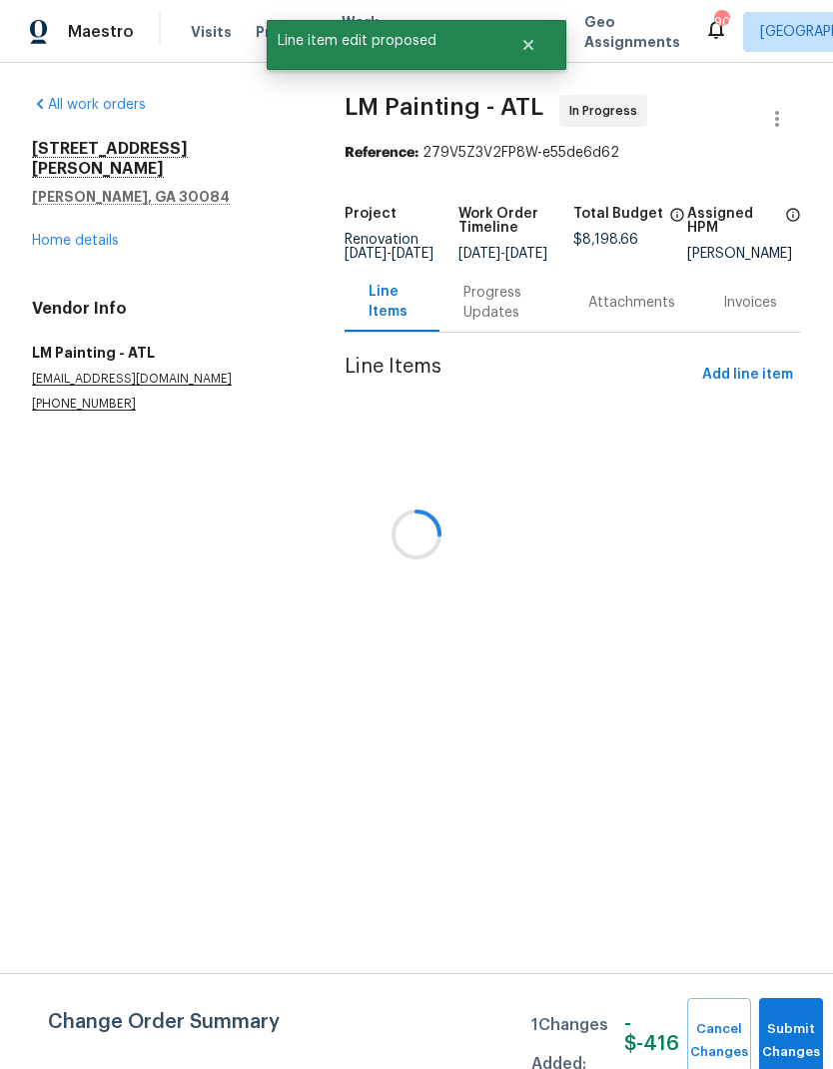
scroll to position [0, 0]
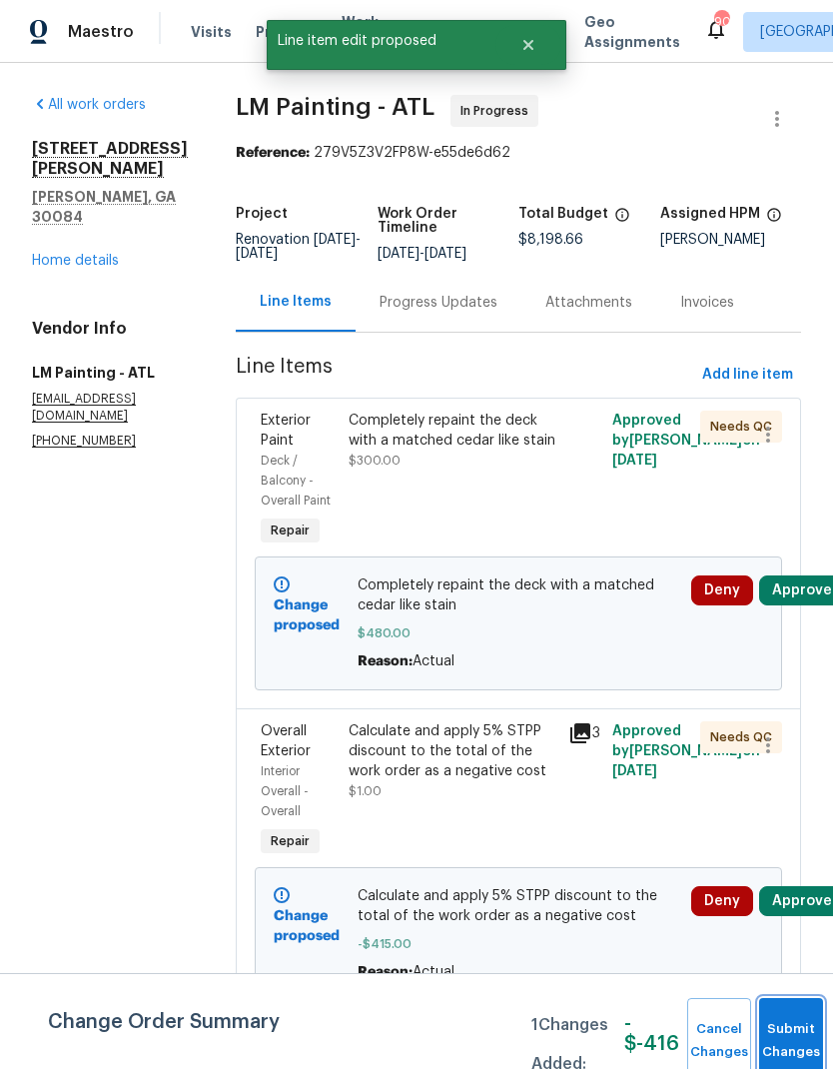
click at [787, 1038] on span "Submit Changes" at bounding box center [791, 1041] width 44 height 46
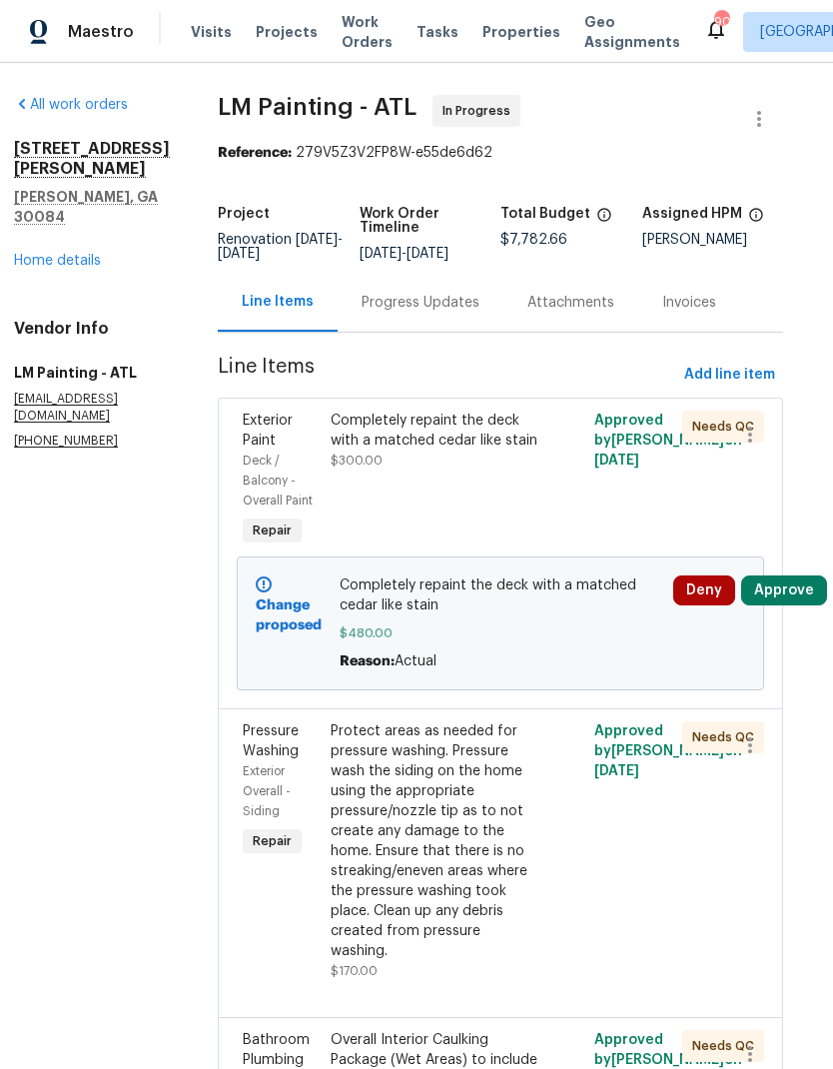
scroll to position [0, 18]
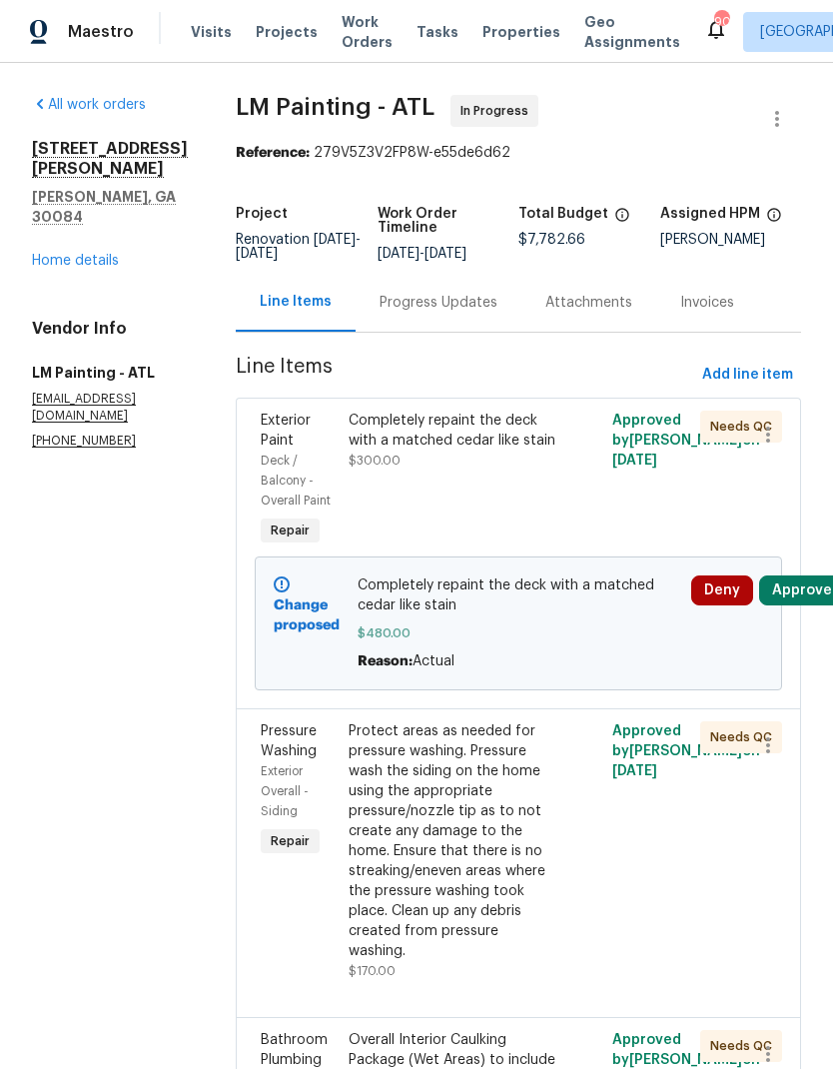
click at [75, 254] on link "Home details" at bounding box center [75, 261] width 87 height 14
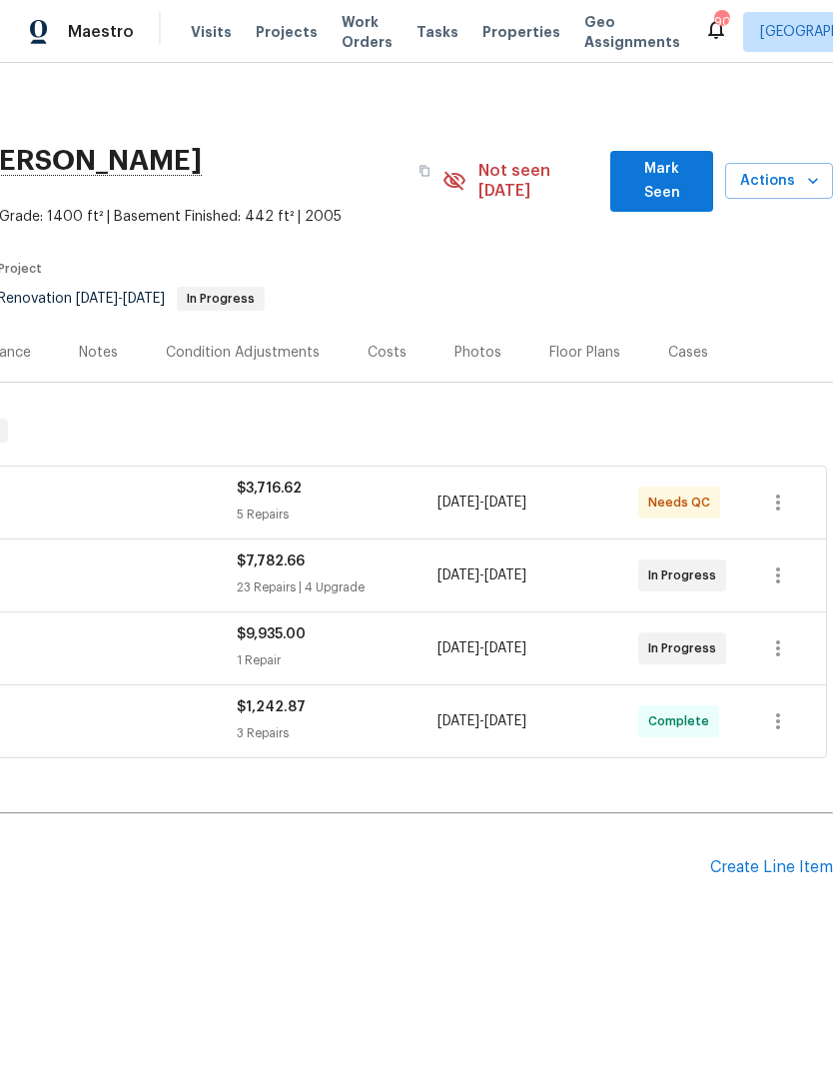
scroll to position [0, 296]
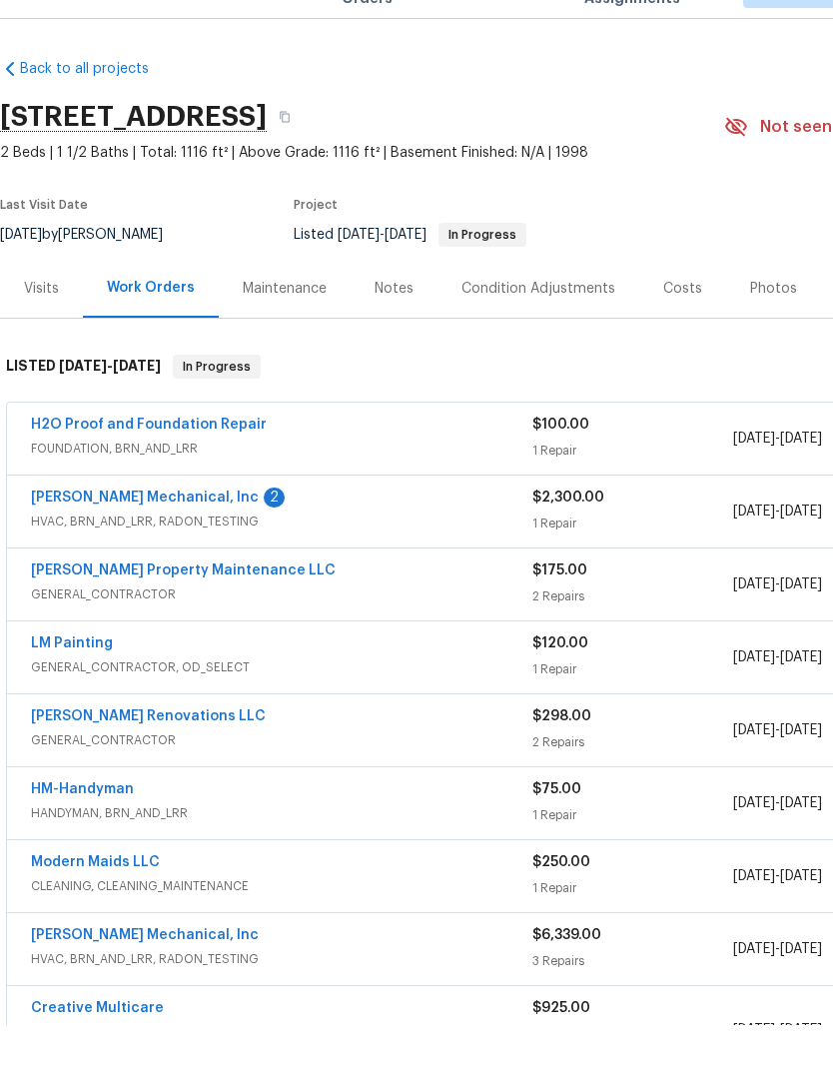
click at [117, 535] on link "[PERSON_NAME] Mechanical, Inc" at bounding box center [145, 542] width 228 height 14
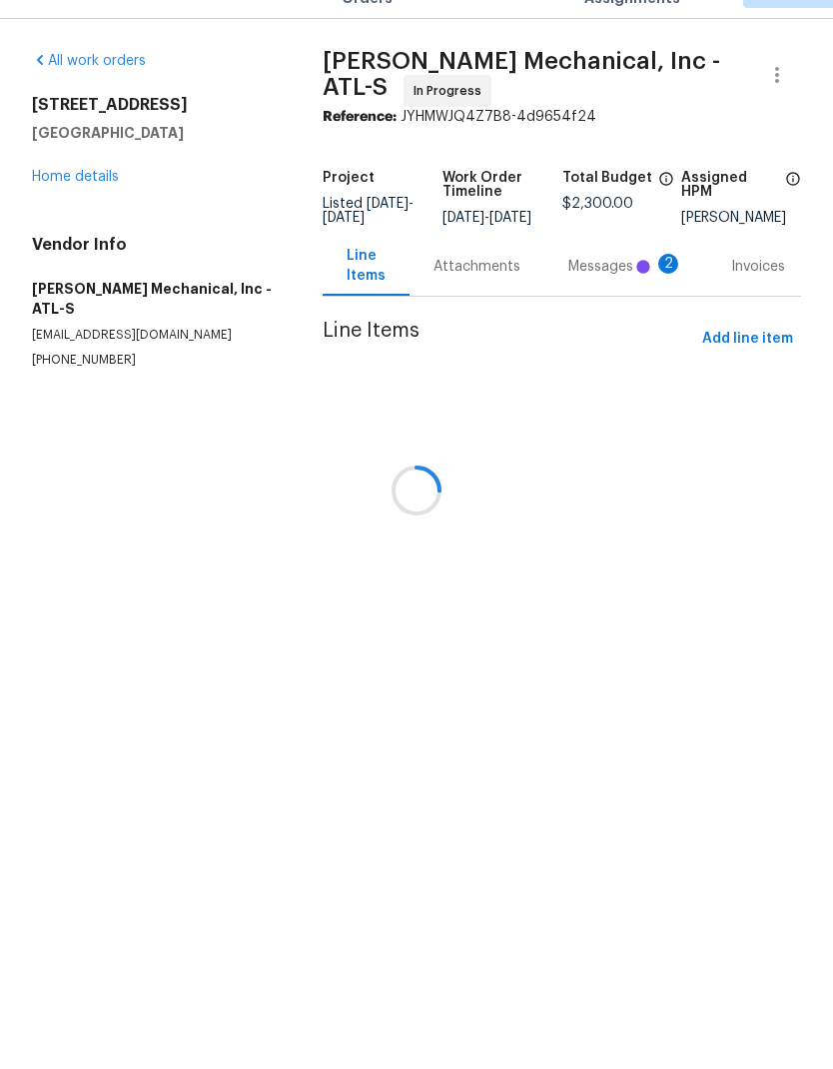
scroll to position [44, 0]
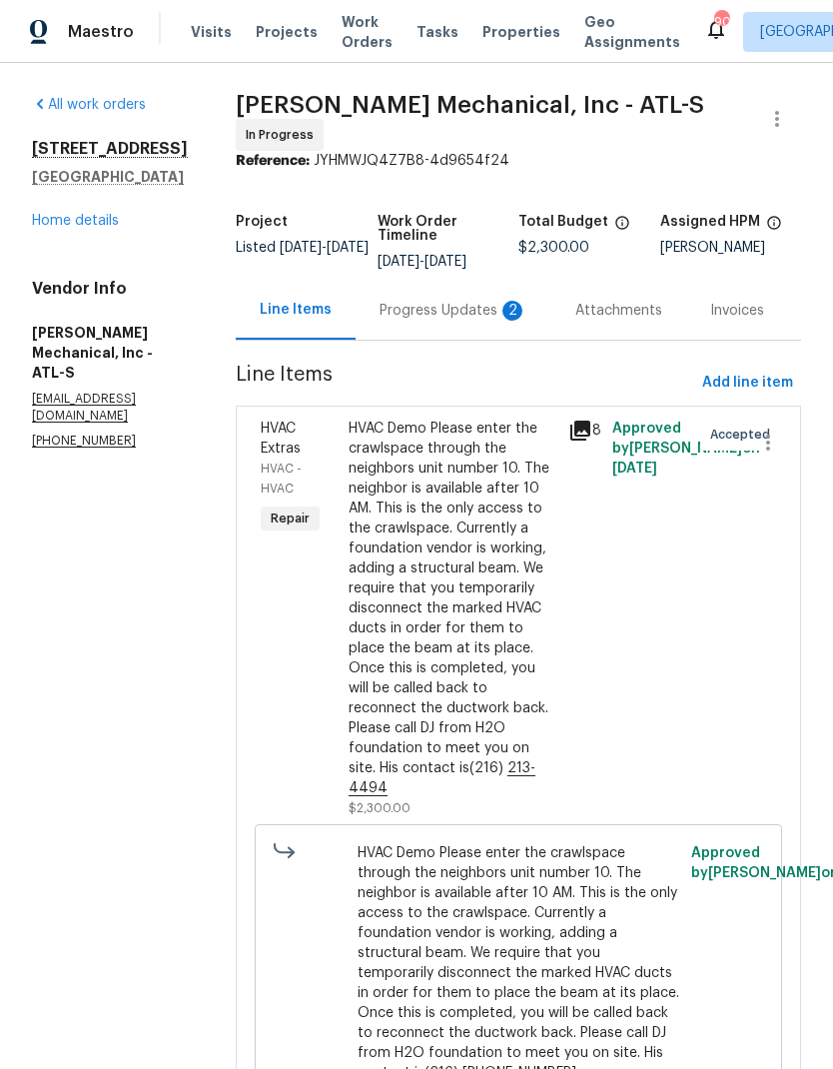
click at [447, 301] on div "Progress Updates 2" at bounding box center [454, 311] width 148 height 20
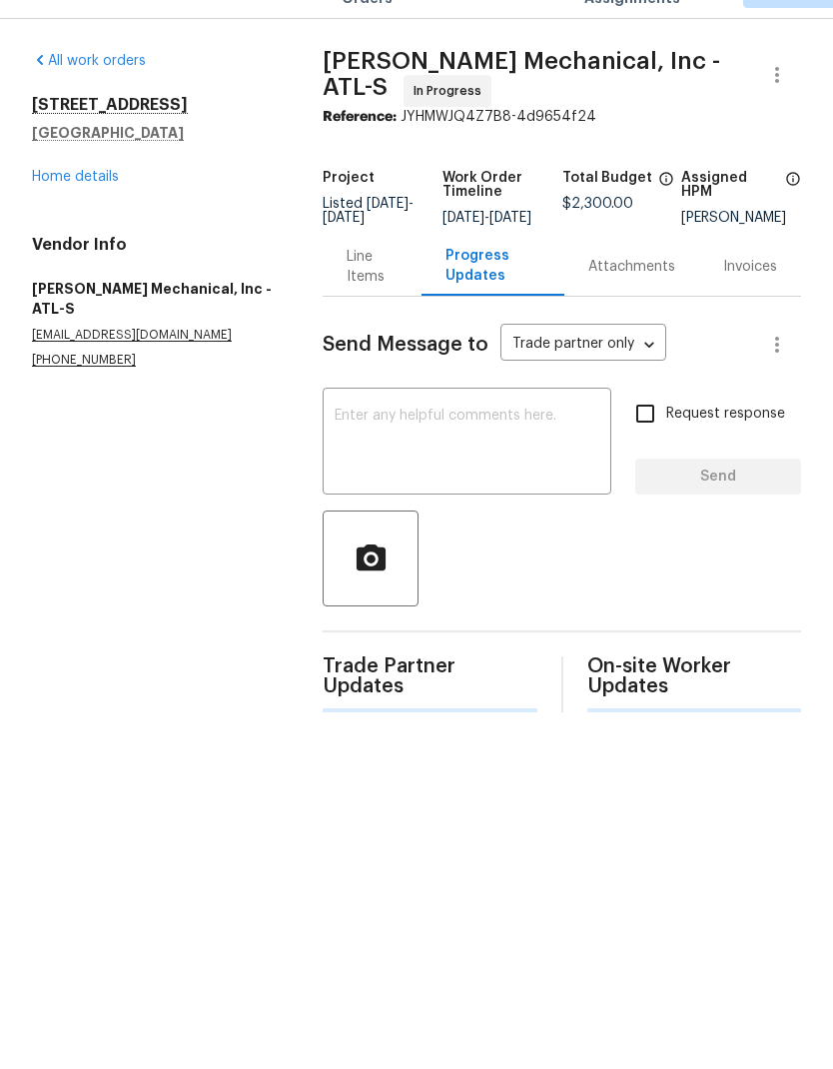
scroll to position [44, 0]
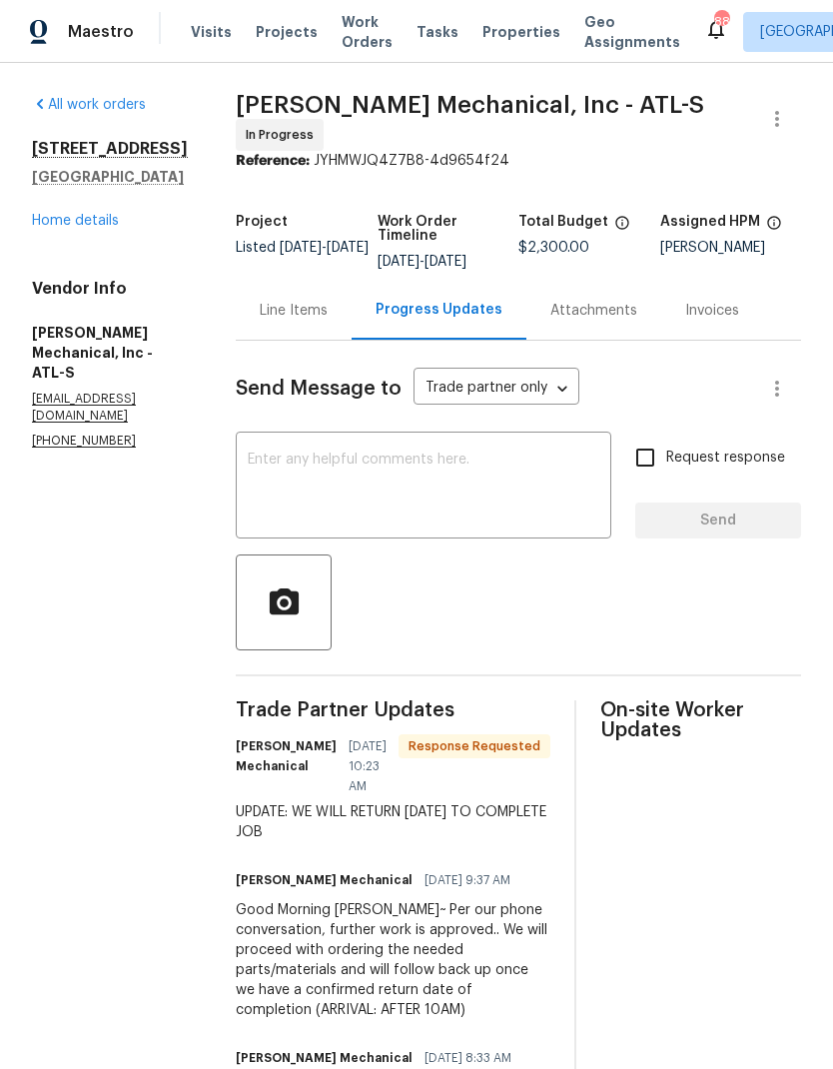
click at [469, 454] on textarea at bounding box center [424, 488] width 352 height 70
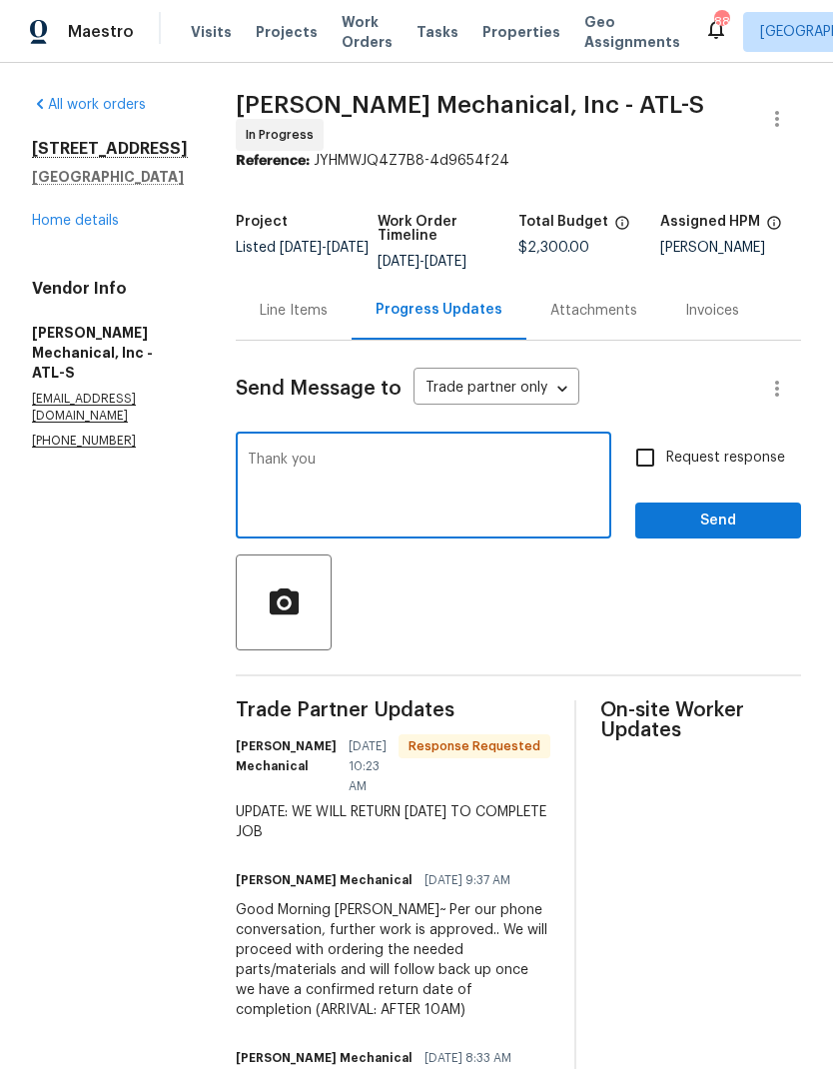
type textarea "Thank you"
click at [714, 509] on span "Send" at bounding box center [718, 521] width 134 height 25
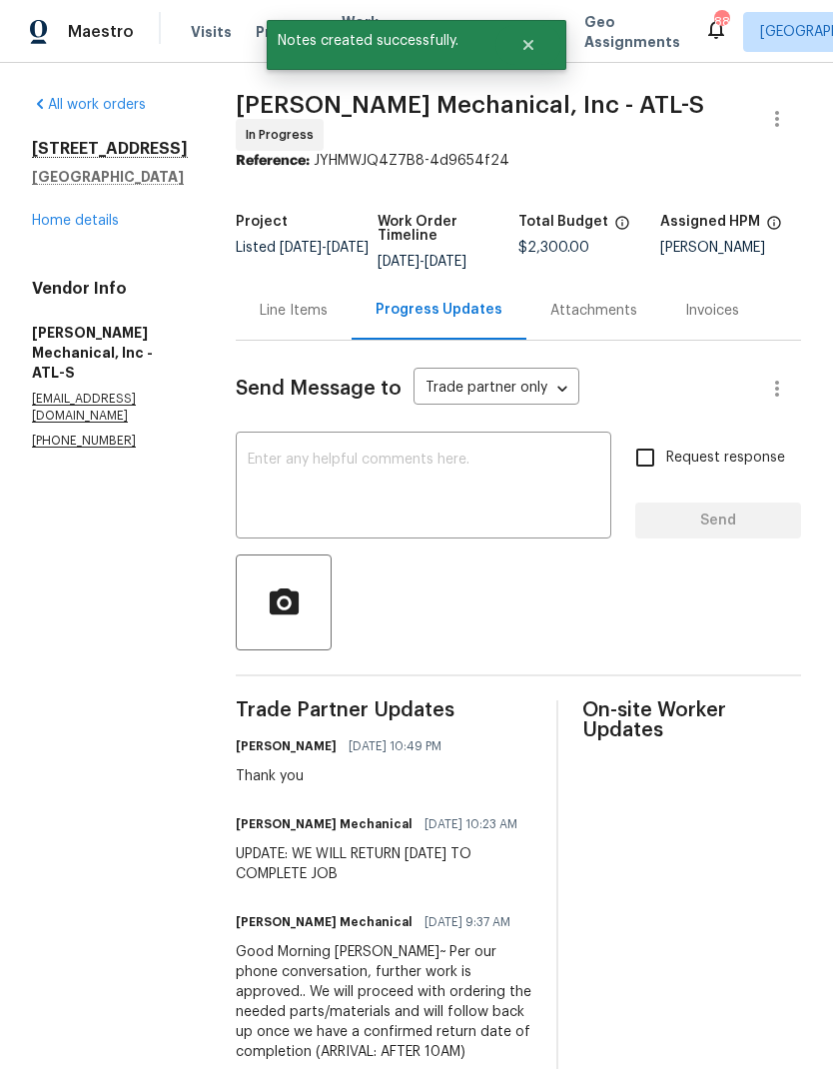
click at [100, 214] on link "Home details" at bounding box center [75, 221] width 87 height 14
